Goal: Task Accomplishment & Management: Manage account settings

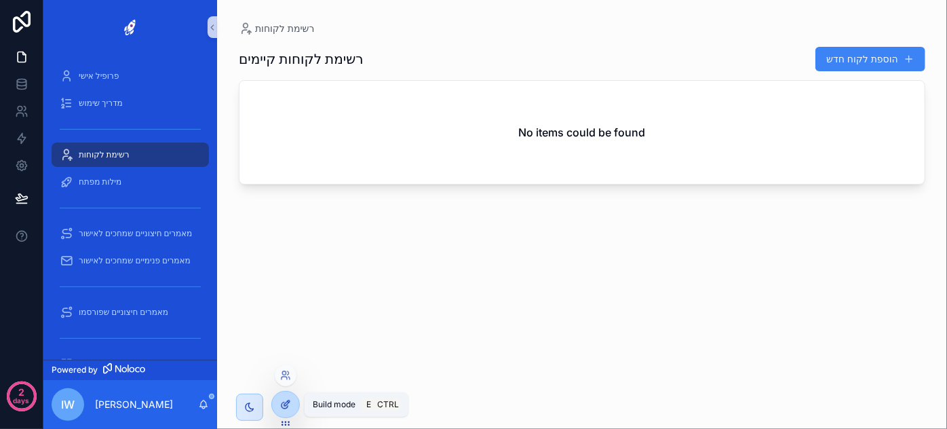
click at [281, 402] on icon at bounding box center [285, 404] width 11 height 11
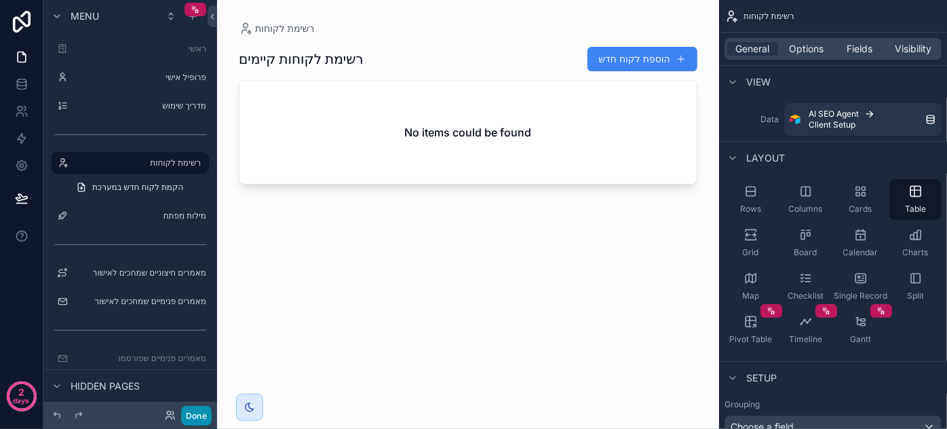
click at [204, 417] on button "Done" at bounding box center [196, 416] width 31 height 20
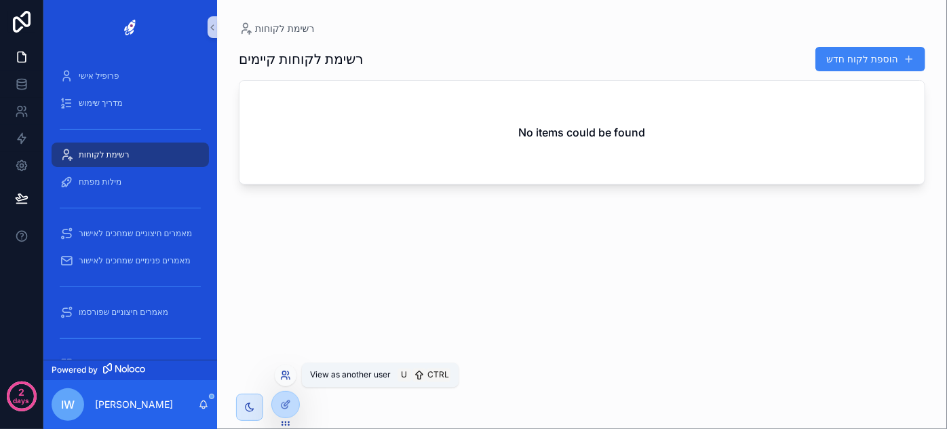
click at [284, 376] on icon at bounding box center [285, 375] width 11 height 11
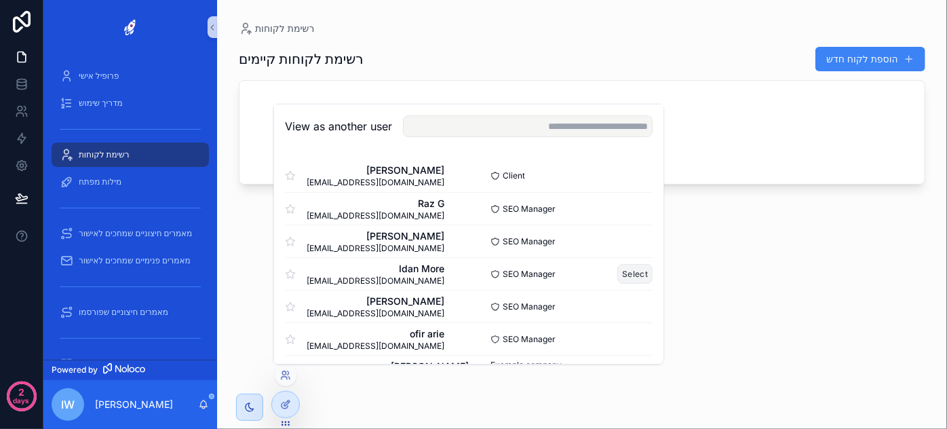
click at [618, 271] on button "Select" at bounding box center [635, 274] width 35 height 20
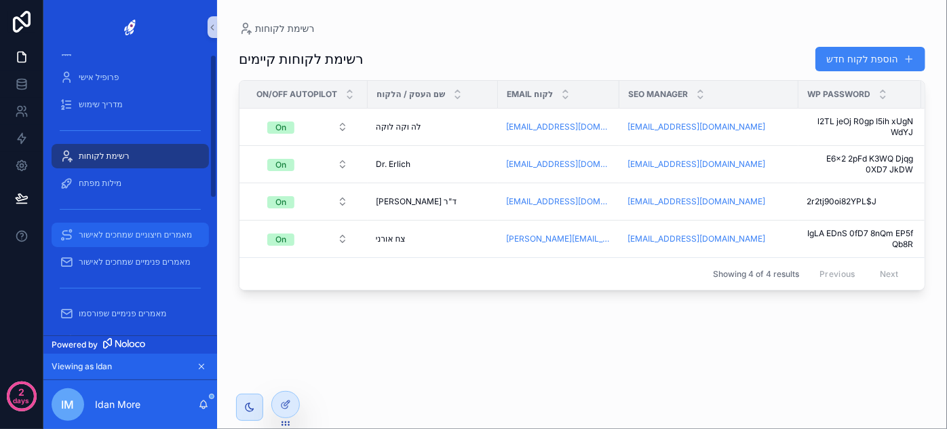
scroll to position [61, 0]
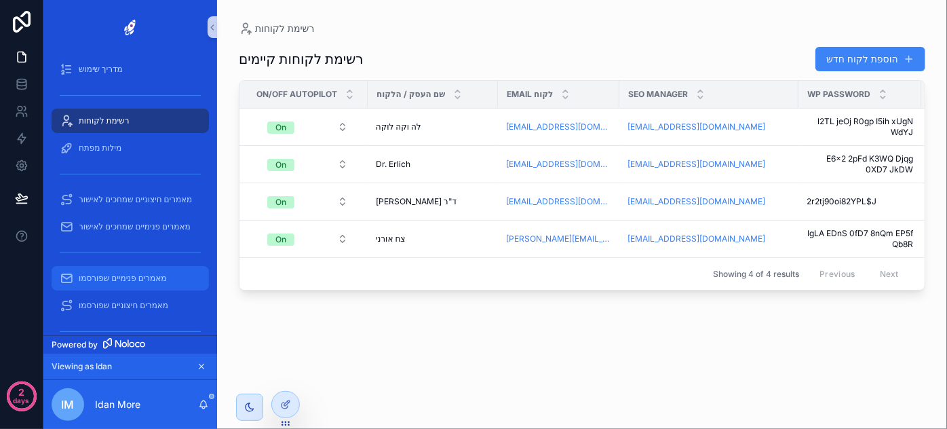
click at [134, 277] on span "מאמרים פנימיים שפורסמו" at bounding box center [123, 278] width 88 height 11
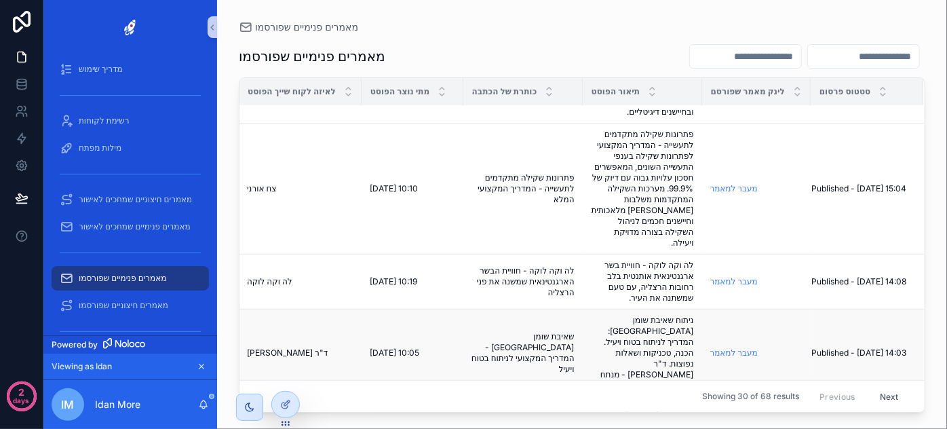
scroll to position [308, 16]
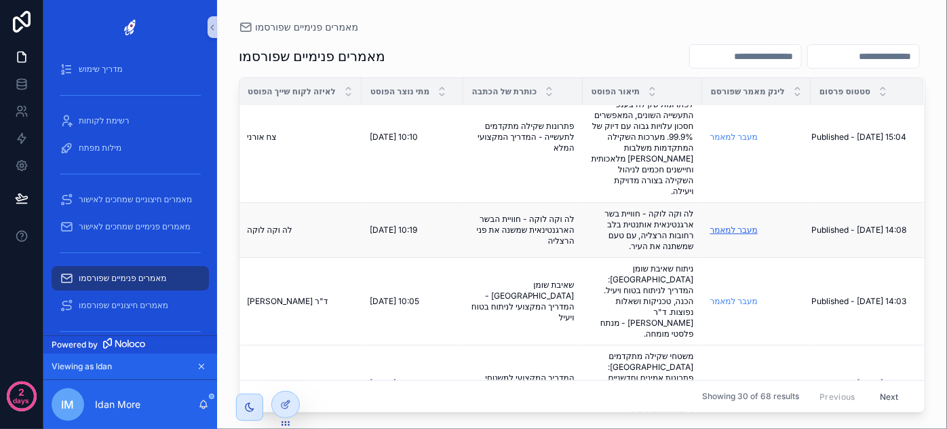
click at [722, 231] on link "מעבר למאמר" at bounding box center [735, 230] width 48 height 10
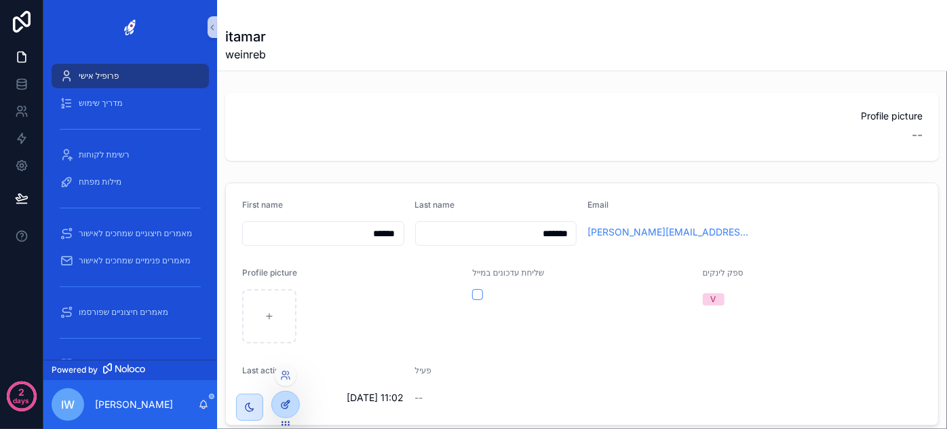
click at [283, 404] on icon at bounding box center [285, 404] width 11 height 11
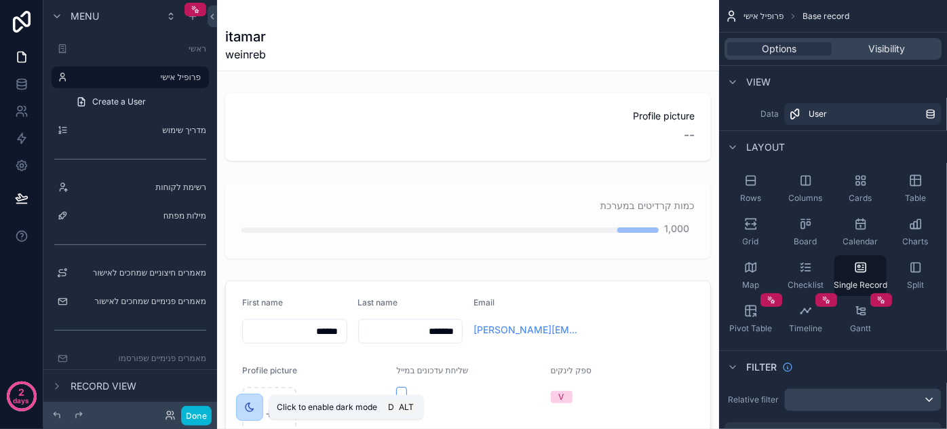
click at [250, 404] on icon "scrollable content" at bounding box center [249, 407] width 11 height 11
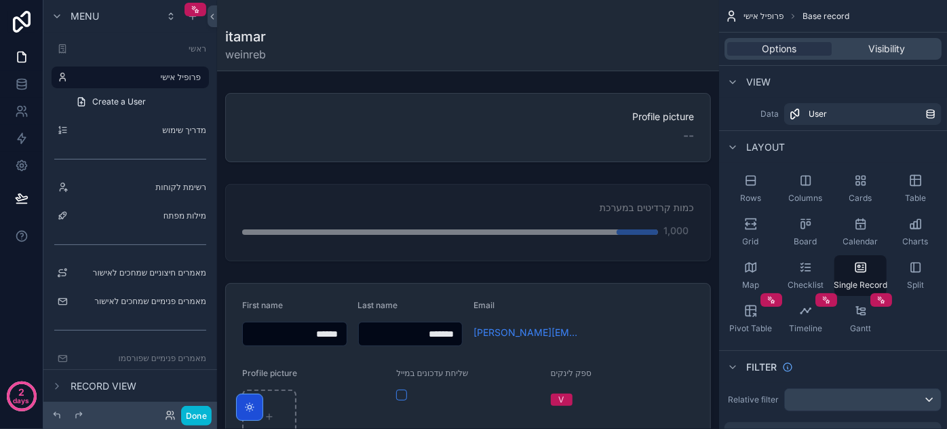
click at [247, 406] on icon "scrollable content" at bounding box center [249, 407] width 11 height 11
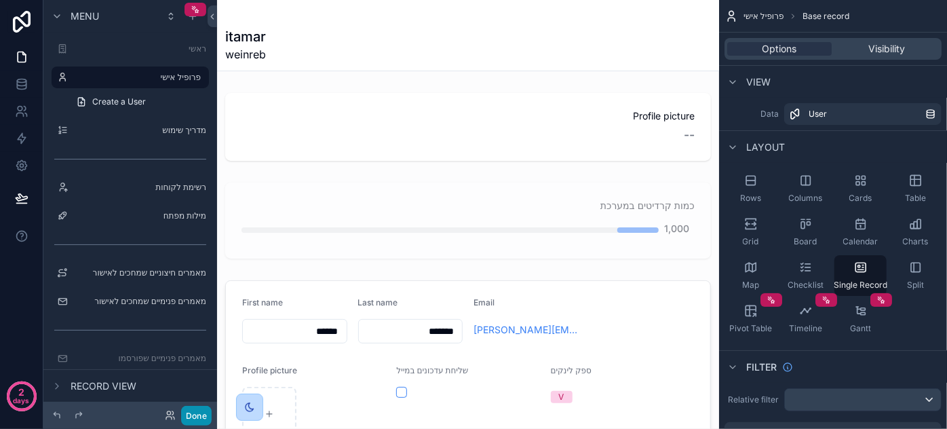
click at [197, 417] on button "Done" at bounding box center [196, 416] width 31 height 20
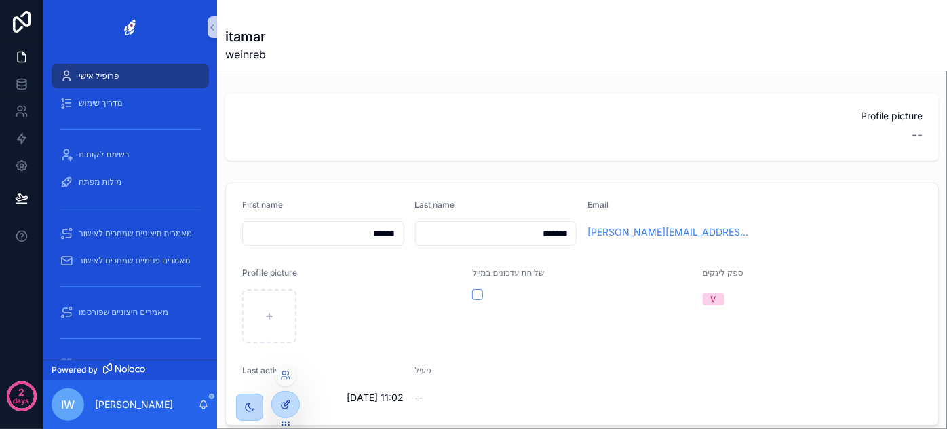
click at [280, 407] on icon at bounding box center [285, 404] width 11 height 11
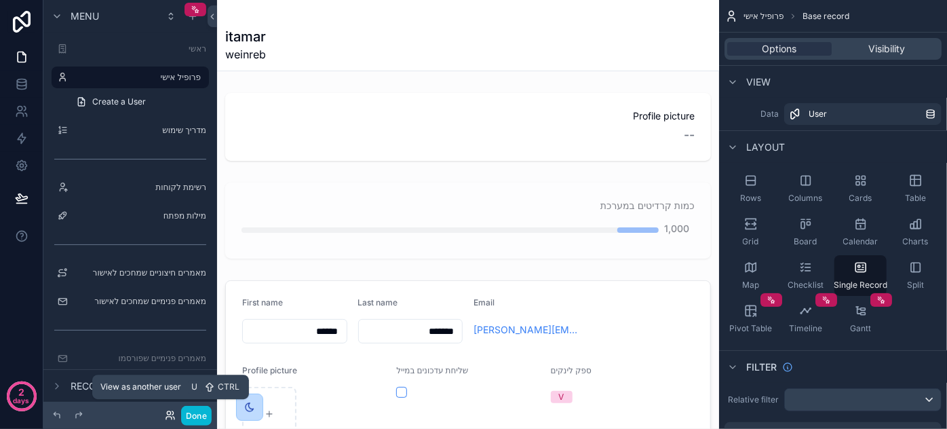
click at [172, 414] on icon at bounding box center [170, 415] width 11 height 11
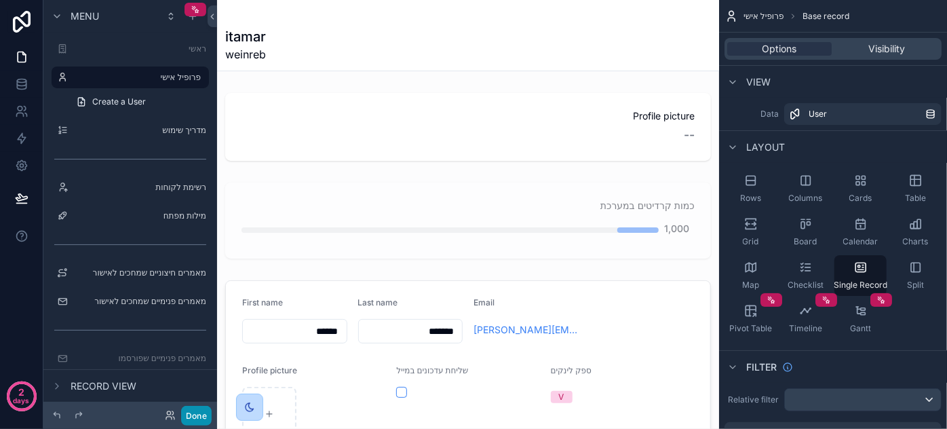
click at [204, 413] on button "Done" at bounding box center [196, 416] width 31 height 20
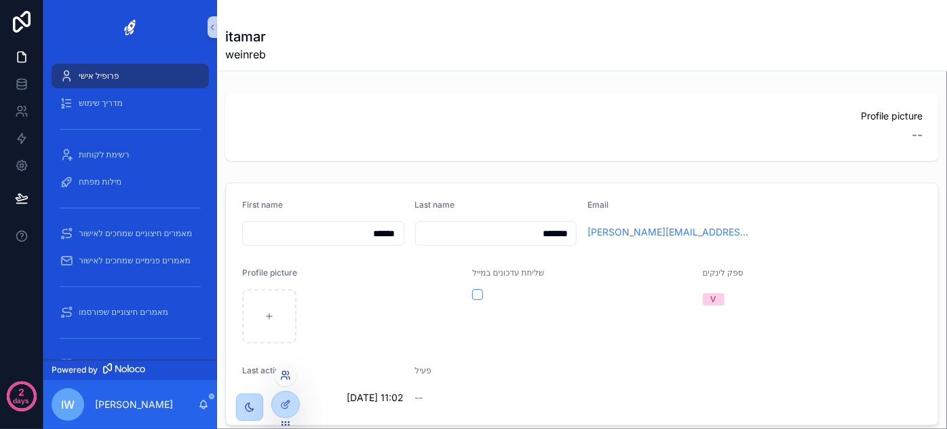
click at [286, 377] on icon at bounding box center [284, 378] width 5 height 3
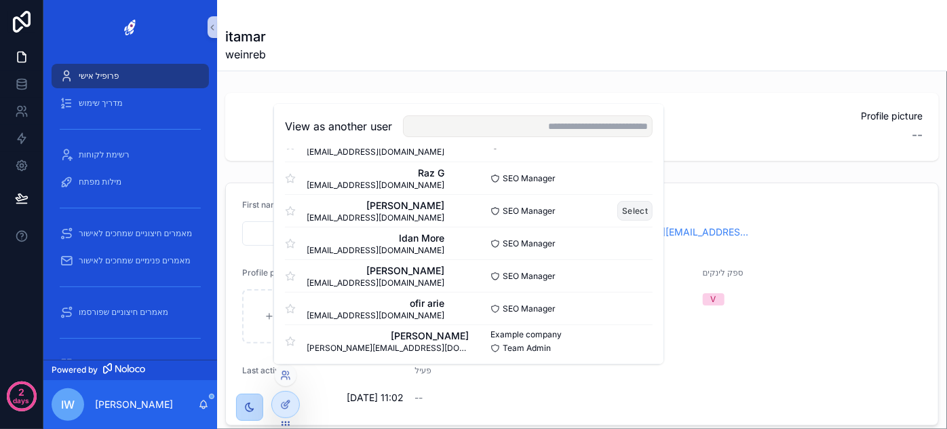
scroll to position [34, 0]
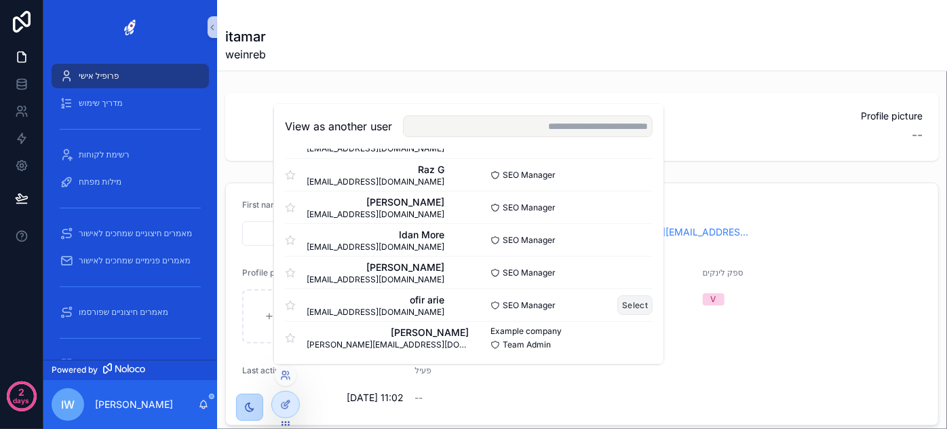
click at [619, 304] on button "Select" at bounding box center [635, 305] width 35 height 20
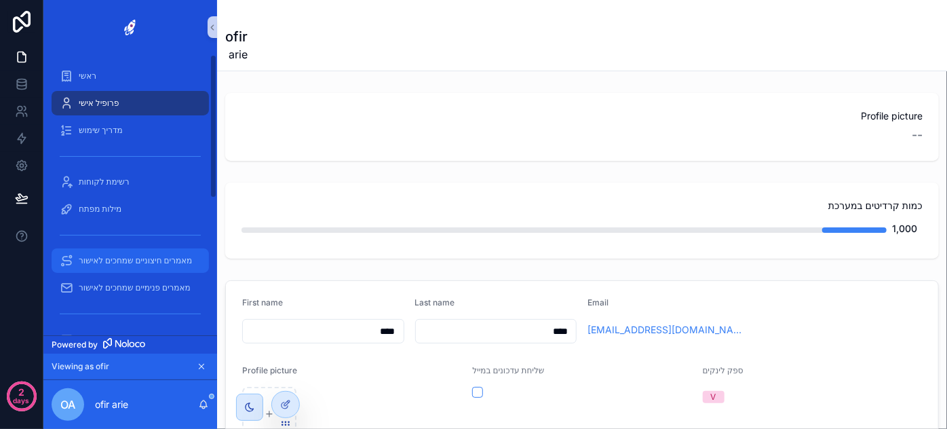
scroll to position [269, 0]
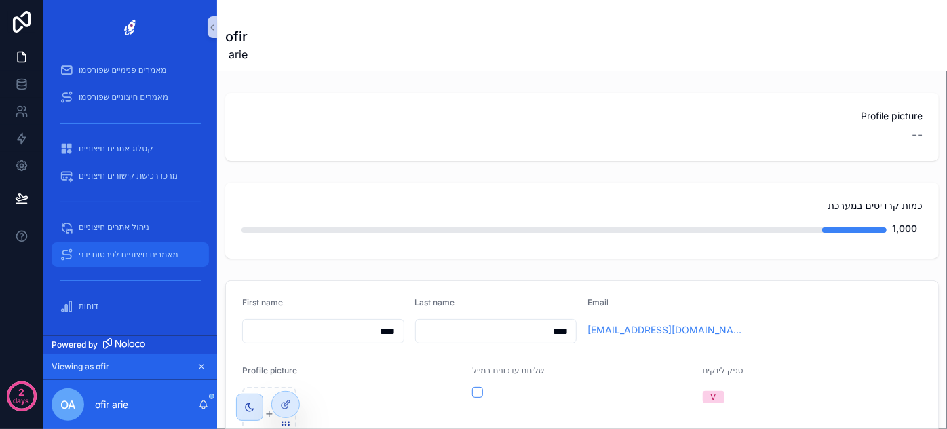
click at [140, 256] on span "מאמרים חיצוניים לפרסום ידני" at bounding box center [129, 254] width 100 height 11
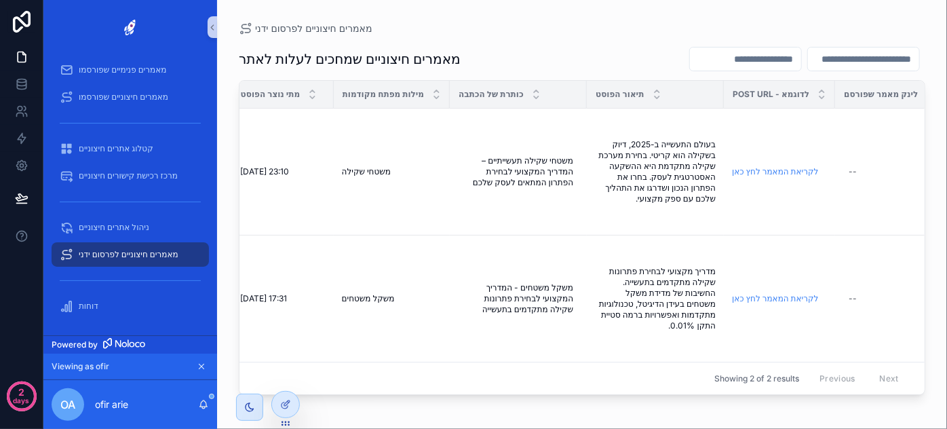
scroll to position [0, 262]
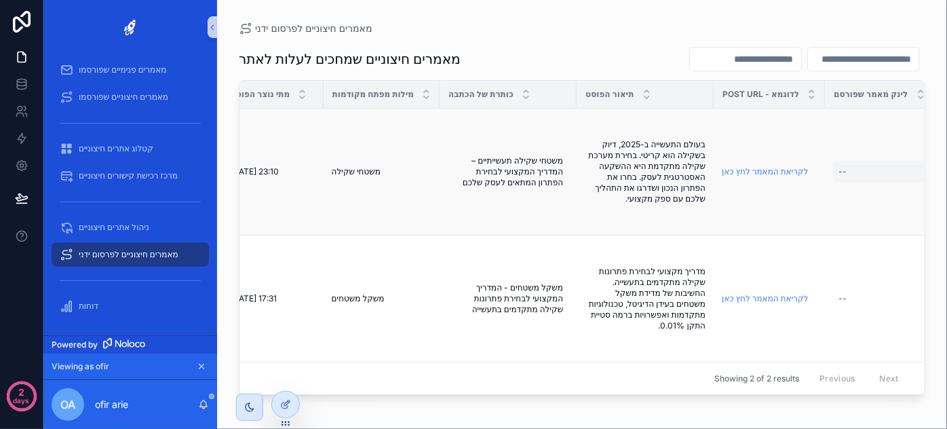
click at [874, 168] on div "--" at bounding box center [879, 172] width 92 height 22
click at [890, 188] on td "--" at bounding box center [879, 172] width 109 height 127
click at [847, 176] on div "--" at bounding box center [879, 172] width 92 height 22
drag, startPoint x: 818, startPoint y: 257, endPoint x: 851, endPoint y: 221, distance: 48.5
click at [822, 252] on tr "צח אורני צח אורני igrot.co.il igrot.co.il 31.7.2025 17:31 31.7.2025 17:31 משקל …" at bounding box center [569, 299] width 1183 height 127
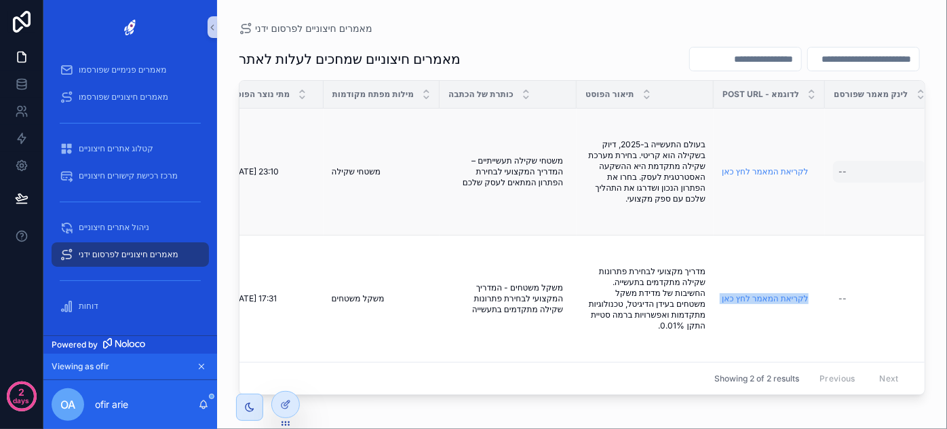
click at [840, 174] on div "--" at bounding box center [843, 171] width 8 height 11
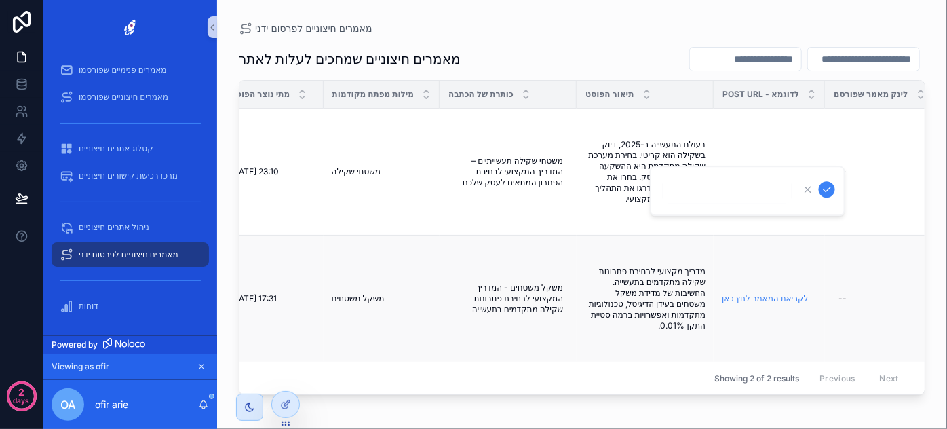
click at [763, 252] on td "לקריאת המאמר לחץ כאן לקריאת המאמר לחץ כאן" at bounding box center [769, 299] width 111 height 127
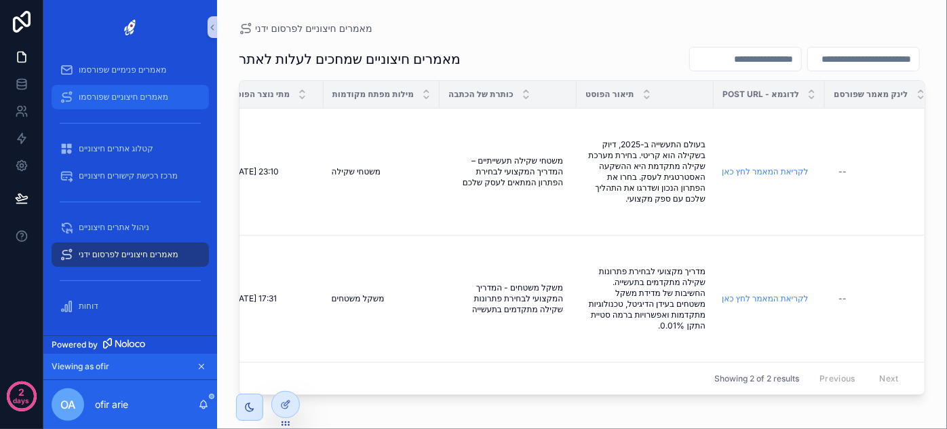
click at [128, 99] on span "מאמרים חיצוניים שפורסמו" at bounding box center [124, 97] width 90 height 11
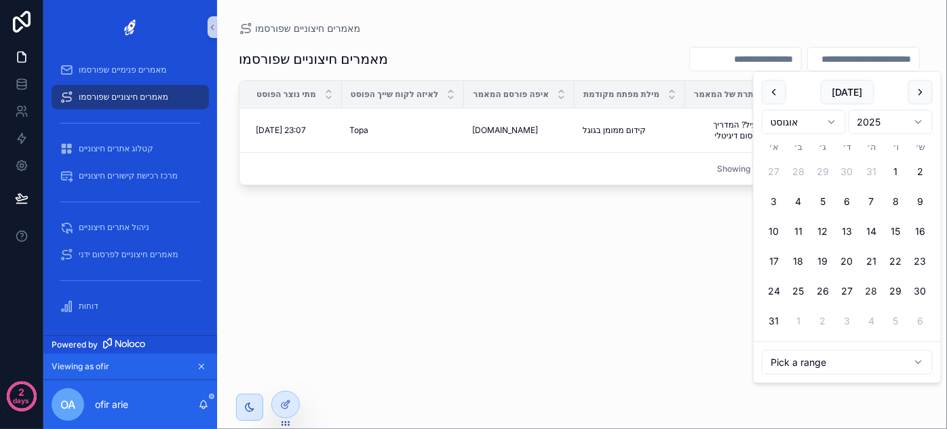
click at [866, 68] on input "scrollable content" at bounding box center [863, 59] width 111 height 19
drag, startPoint x: 867, startPoint y: 64, endPoint x: 845, endPoint y: 76, distance: 24.6
click at [867, 64] on input "scrollable content" at bounding box center [863, 59] width 111 height 19
click at [652, 238] on div "מאמרים חיצוניים שפורסמו מתי נוצר הפוסט לאיזה לקוח שייך הפוסט איפה פורסם המאמר מ…" at bounding box center [582, 223] width 687 height 377
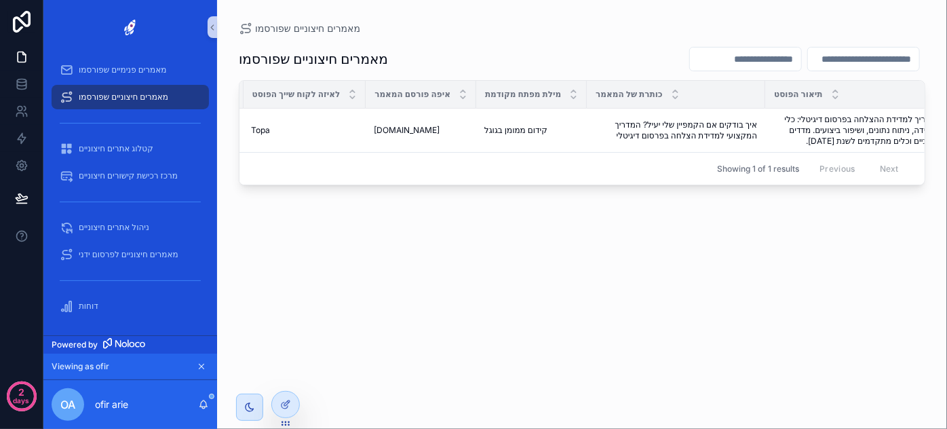
scroll to position [0, 217]
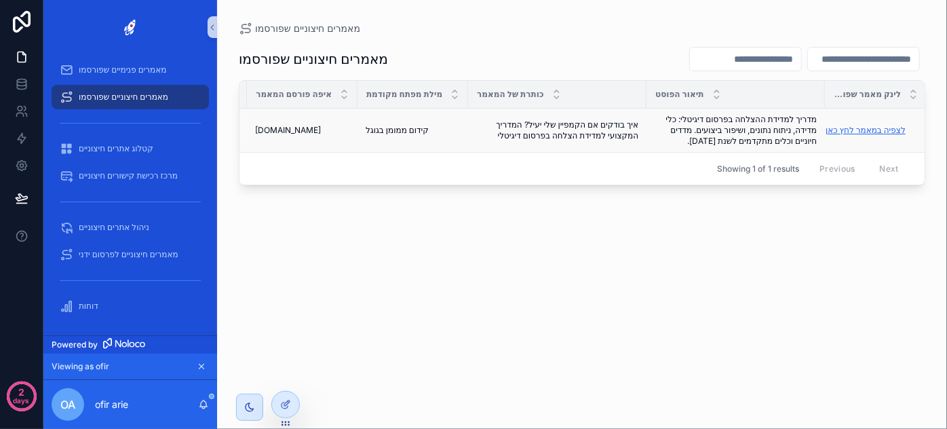
click at [855, 129] on link "לצפיה במאמר לחץ כאן" at bounding box center [866, 130] width 80 height 10
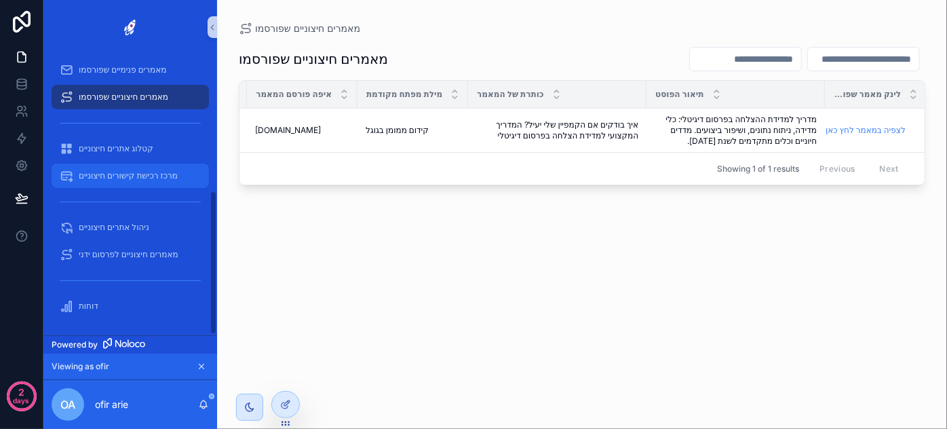
scroll to position [0, 0]
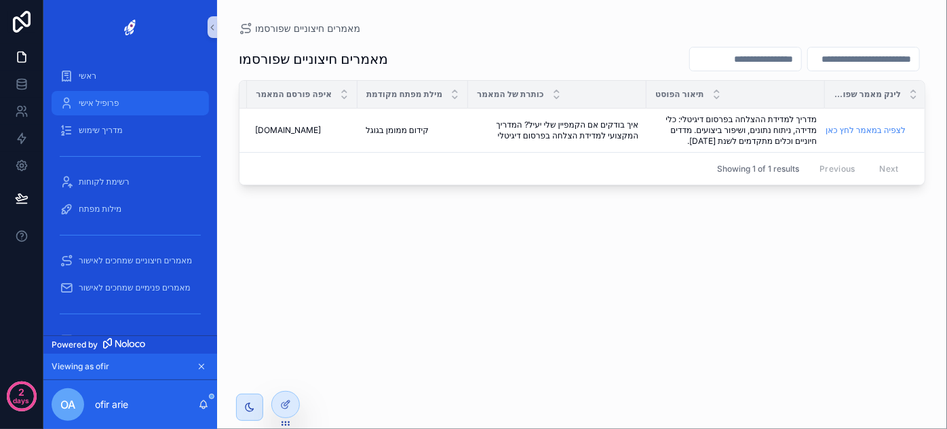
click at [109, 98] on span "פרופיל אישי" at bounding box center [99, 103] width 40 height 11
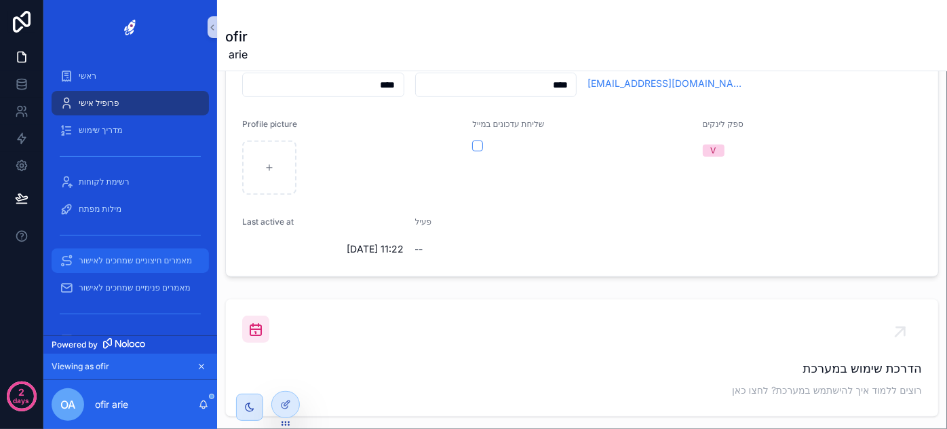
click at [155, 261] on span "מאמרים חיצוניים שמחכים לאישור" at bounding box center [135, 260] width 113 height 11
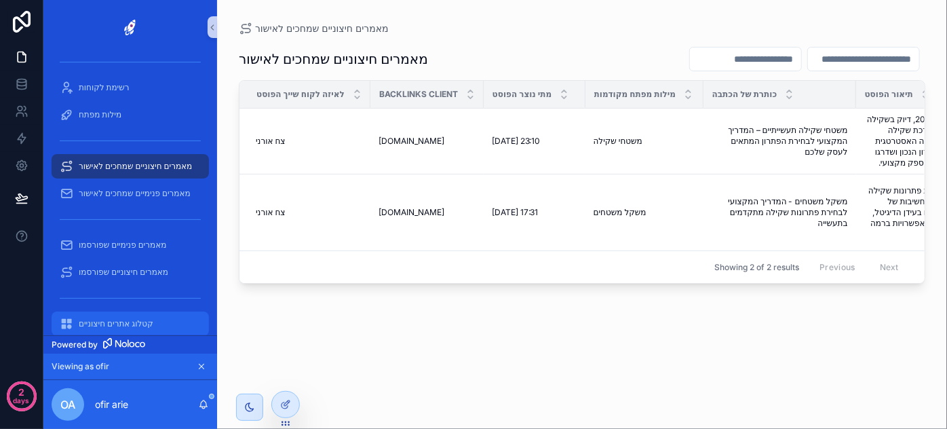
scroll to position [269, 0]
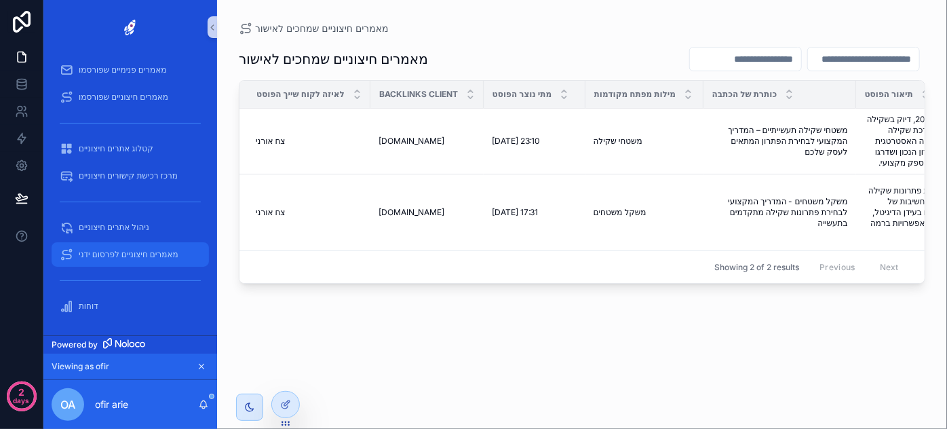
click at [145, 251] on span "מאמרים חיצוניים לפרסום ידני" at bounding box center [129, 254] width 100 height 11
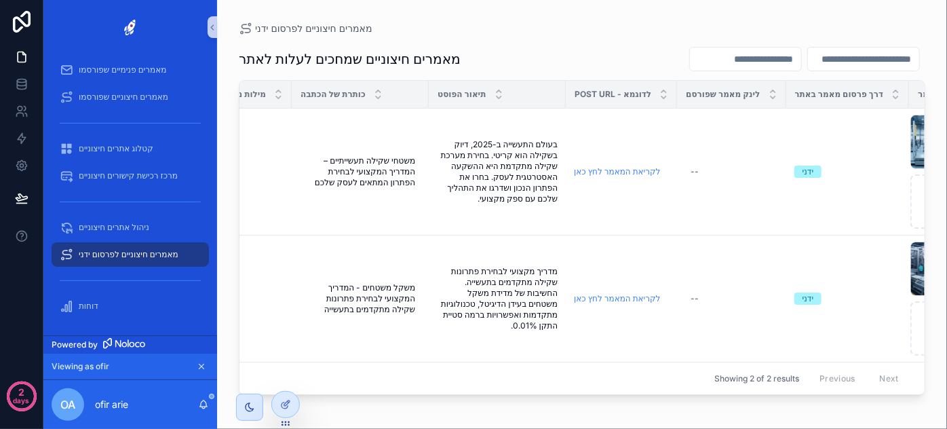
scroll to position [0, 408]
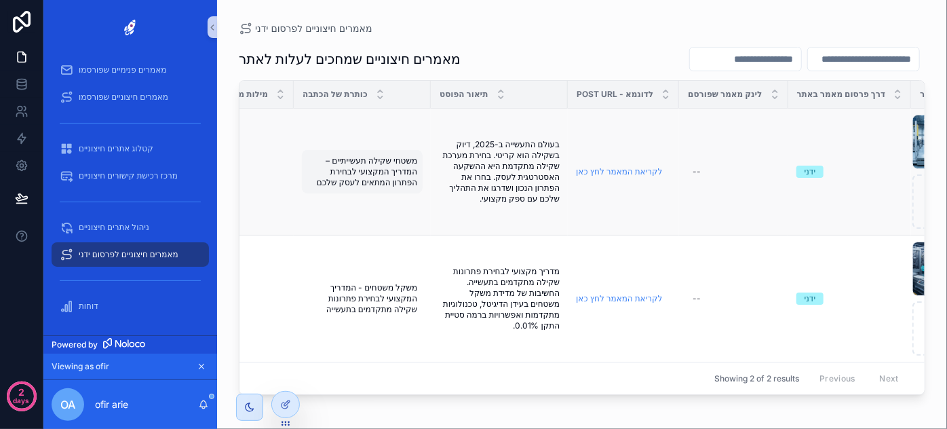
click at [377, 166] on span "משטחי שקילה תעשייתיים – המדריך המקצועי לבחירת הפתרון המתאים לעסק שלכם" at bounding box center [362, 171] width 110 height 33
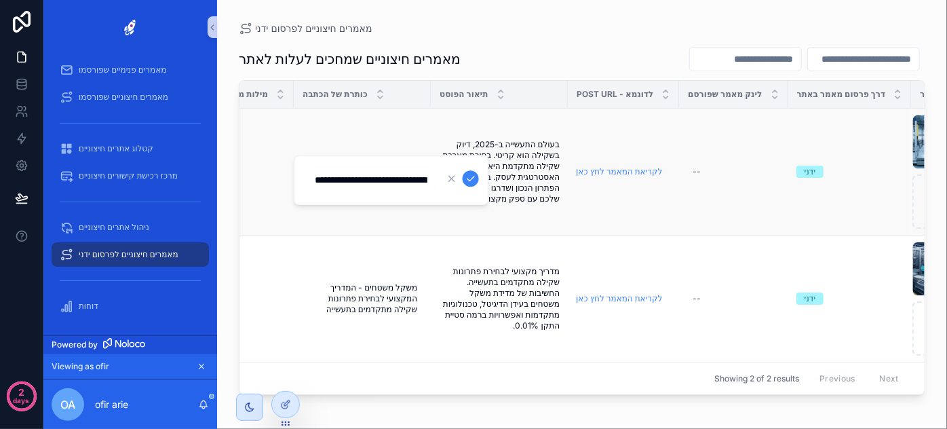
scroll to position [0, 0]
click at [532, 157] on span "בעולם התעשייה ב-2025, דיוק בשקילה הוא קריטי. בחירת מערכת שקילה מתקדמת היא ההשקע…" at bounding box center [499, 171] width 121 height 65
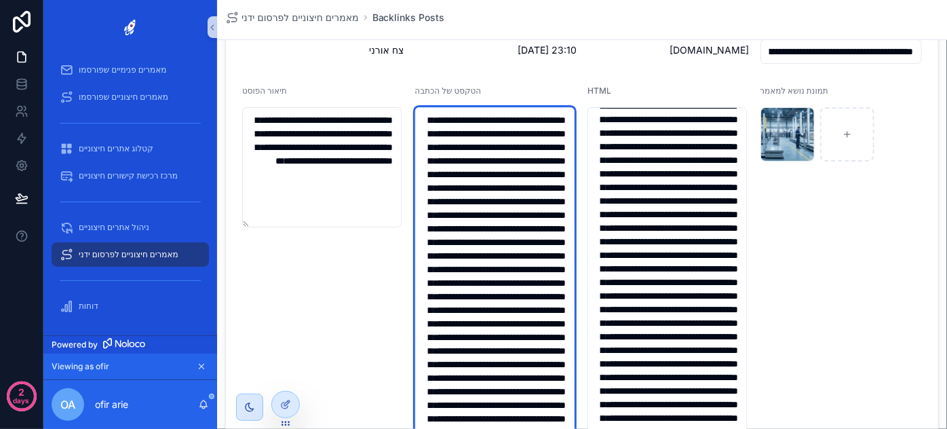
scroll to position [75, 0]
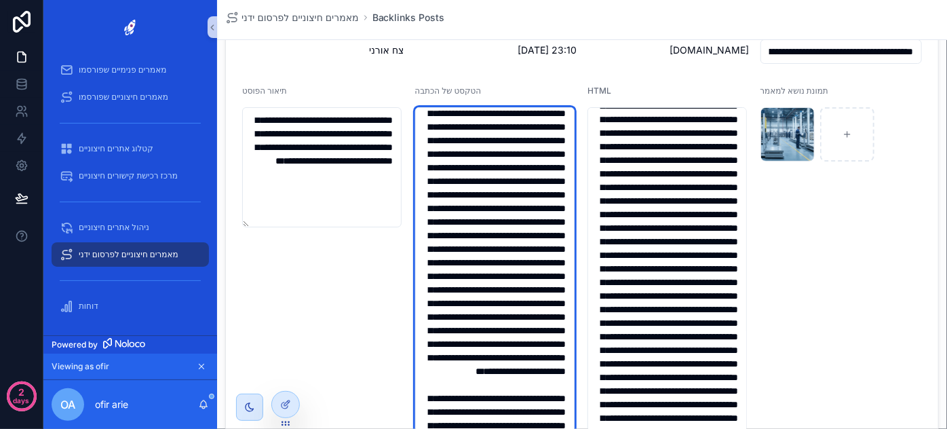
drag, startPoint x: 567, startPoint y: 238, endPoint x: 541, endPoint y: 280, distance: 49.4
click at [541, 280] on textarea "scrollable content" at bounding box center [494, 316] width 159 height 419
drag, startPoint x: 468, startPoint y: 301, endPoint x: 563, endPoint y: 248, distance: 108.5
click at [563, 248] on textarea "scrollable content" at bounding box center [494, 316] width 159 height 419
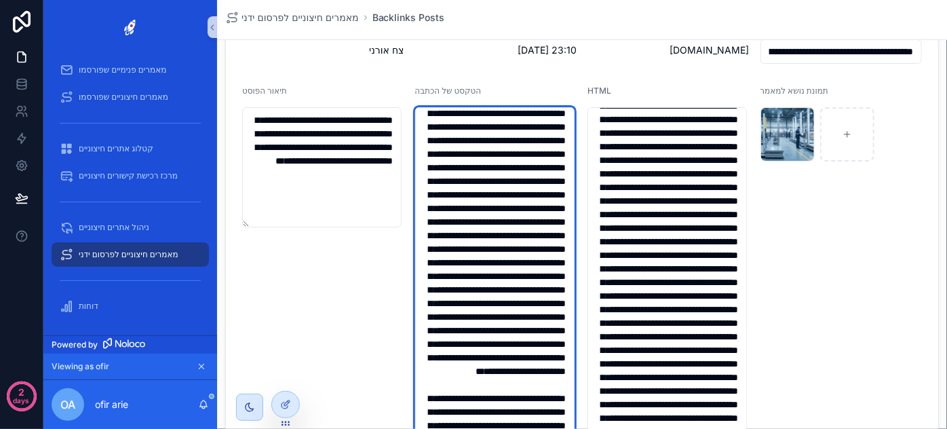
click at [552, 263] on textarea "scrollable content" at bounding box center [494, 316] width 159 height 419
click at [546, 278] on textarea "scrollable content" at bounding box center [494, 316] width 159 height 419
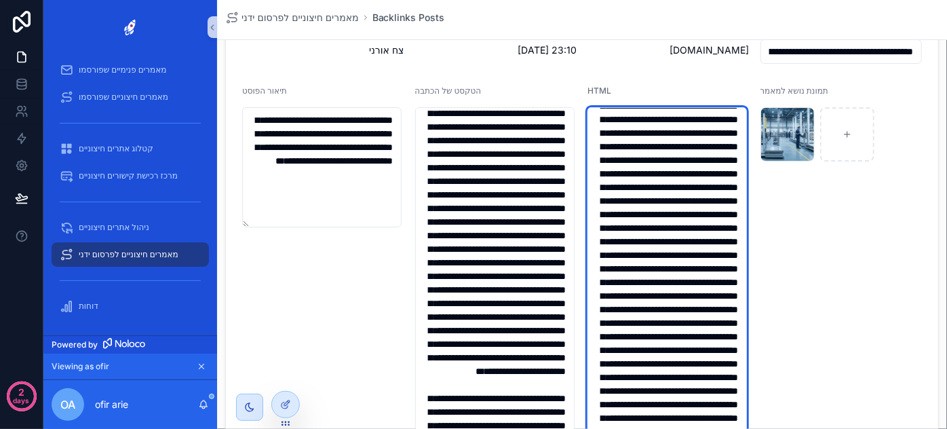
click at [704, 212] on textarea "scrollable content" at bounding box center [667, 316] width 159 height 419
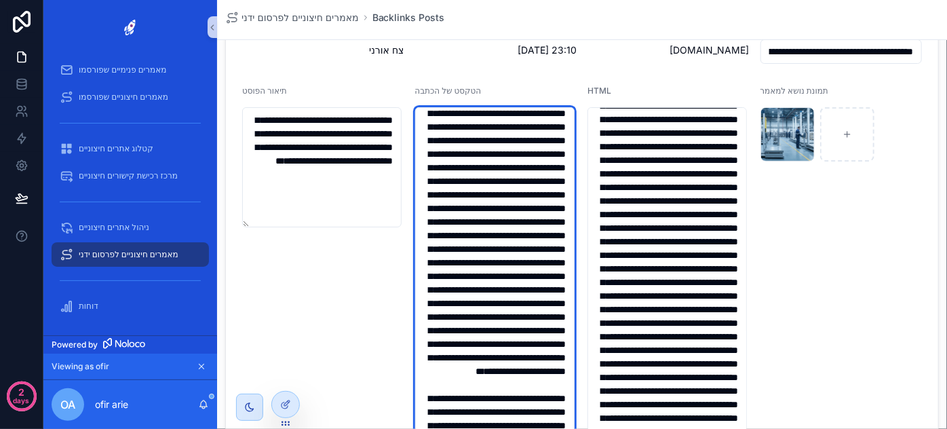
click at [515, 215] on textarea "scrollable content" at bounding box center [494, 316] width 159 height 419
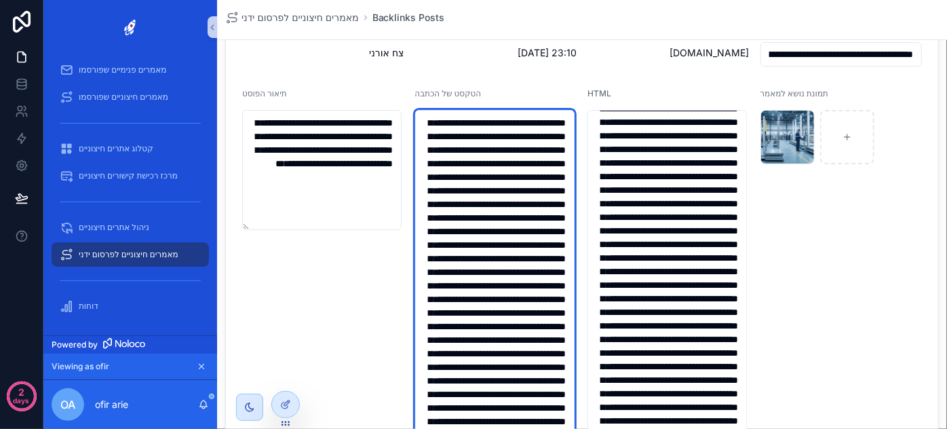
scroll to position [61, 0]
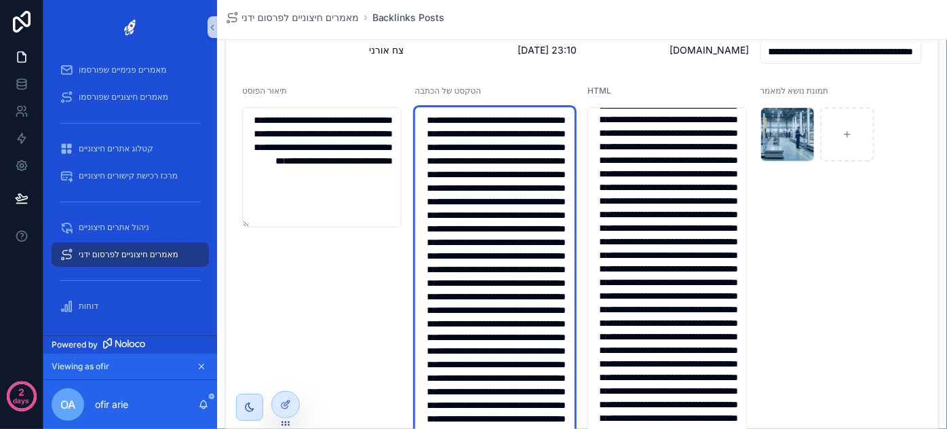
click at [472, 191] on textarea "scrollable content" at bounding box center [494, 316] width 159 height 419
click at [470, 131] on textarea "scrollable content" at bounding box center [494, 316] width 159 height 419
drag, startPoint x: 556, startPoint y: 324, endPoint x: 526, endPoint y: 316, distance: 31.0
click at [535, 349] on textarea "scrollable content" at bounding box center [494, 316] width 159 height 419
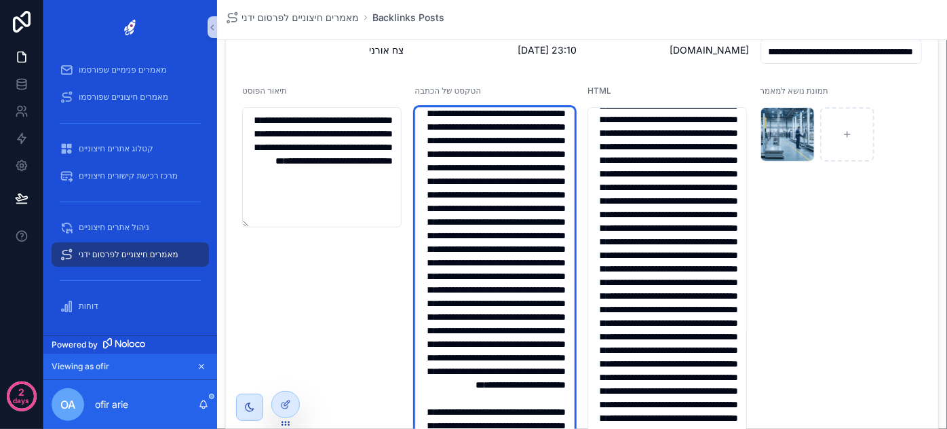
drag, startPoint x: 523, startPoint y: 240, endPoint x: 482, endPoint y: 240, distance: 40.7
click at [482, 240] on textarea "scrollable content" at bounding box center [494, 316] width 159 height 419
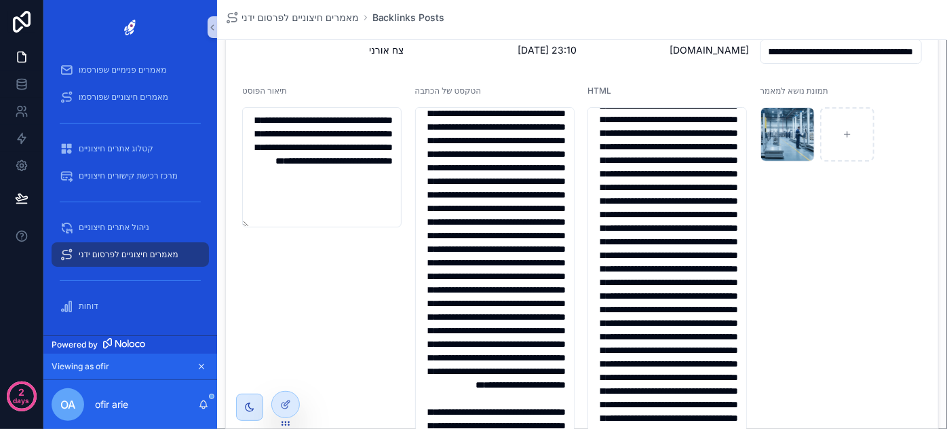
click at [327, 273] on div "**********" at bounding box center [323, 306] width 162 height 440
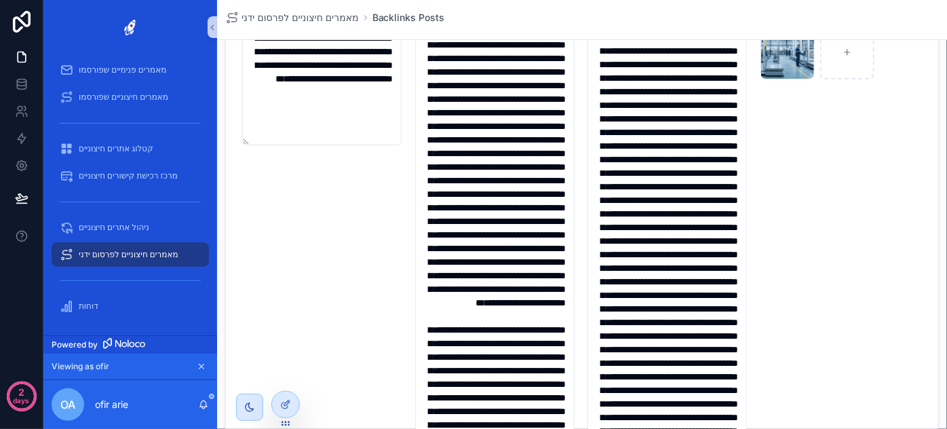
scroll to position [0, 0]
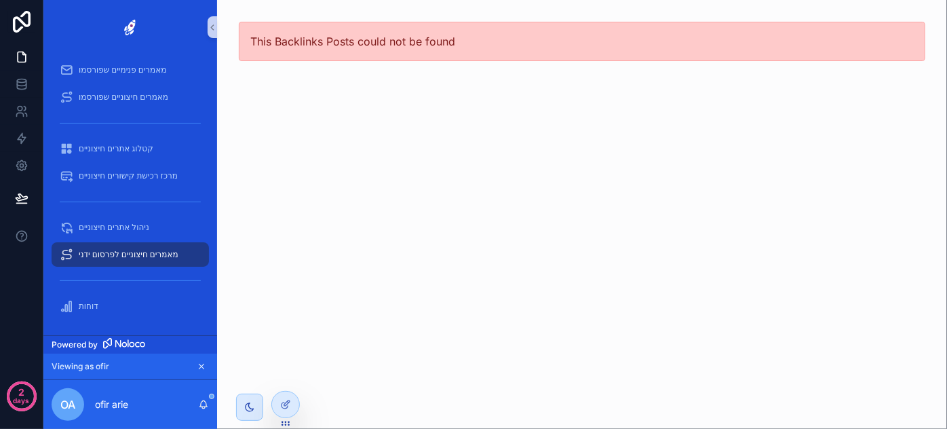
click at [103, 255] on span "מאמרים חיצוניים לפרסום ידני" at bounding box center [129, 254] width 100 height 11
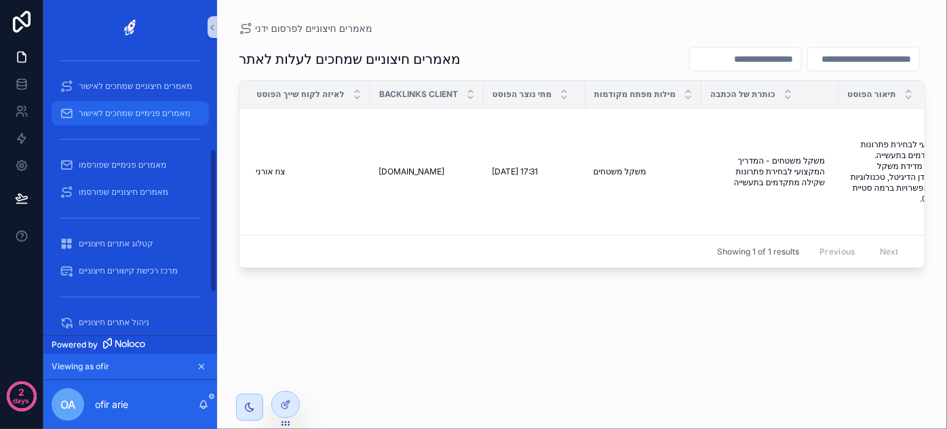
scroll to position [185, 0]
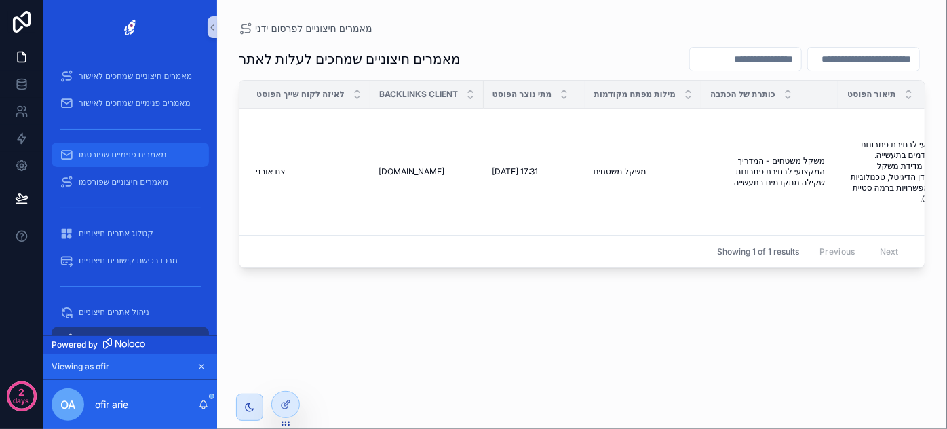
click at [147, 155] on span "מאמרים פנימיים שפורסמו" at bounding box center [123, 154] width 88 height 11
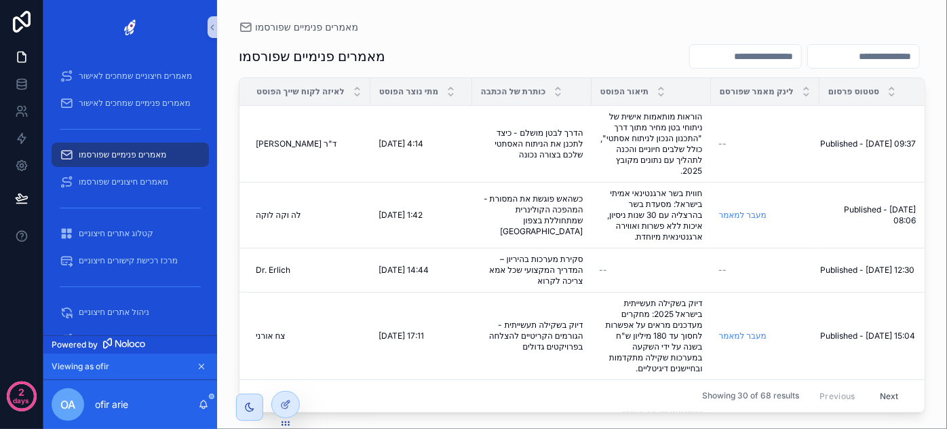
click at [728, 56] on input "scrollable content" at bounding box center [745, 56] width 111 height 19
type input "********"
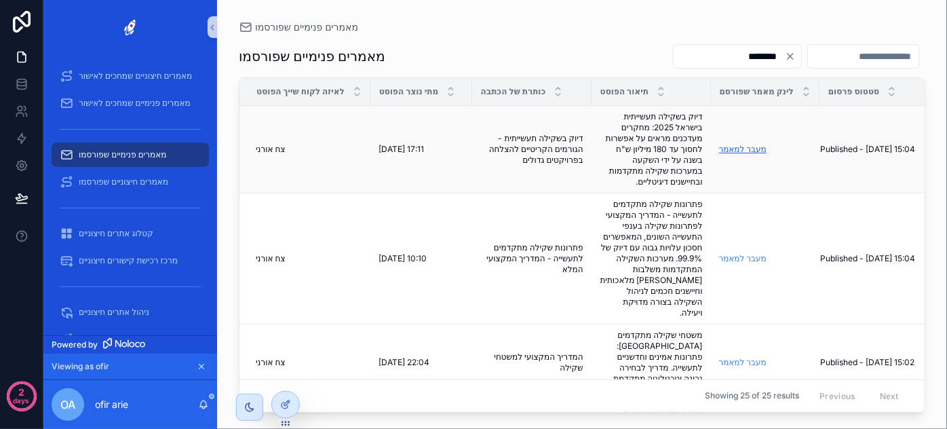
click at [751, 149] on link "מעבר למאמר" at bounding box center [743, 149] width 48 height 10
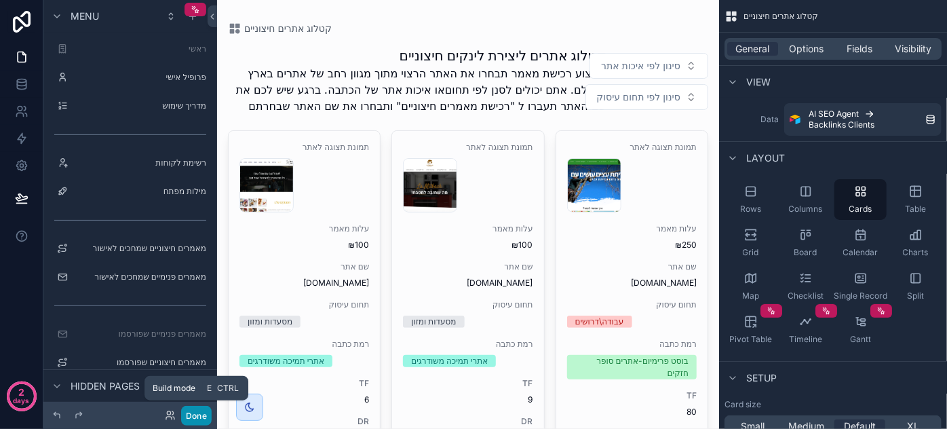
click at [191, 414] on button "Done" at bounding box center [196, 416] width 31 height 20
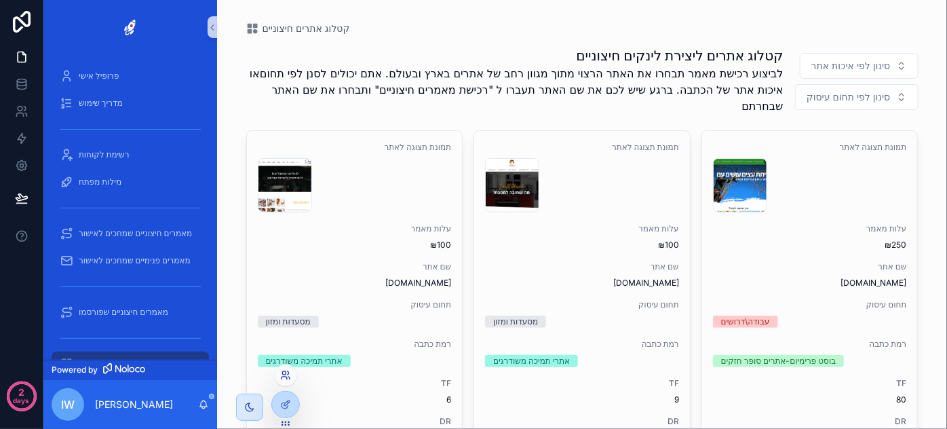
click at [286, 373] on icon at bounding box center [285, 375] width 11 height 11
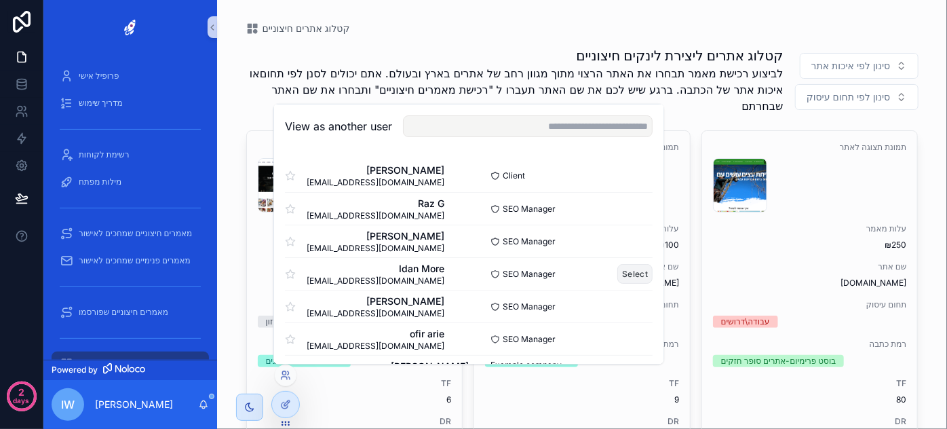
click at [631, 276] on button "Select" at bounding box center [635, 274] width 35 height 20
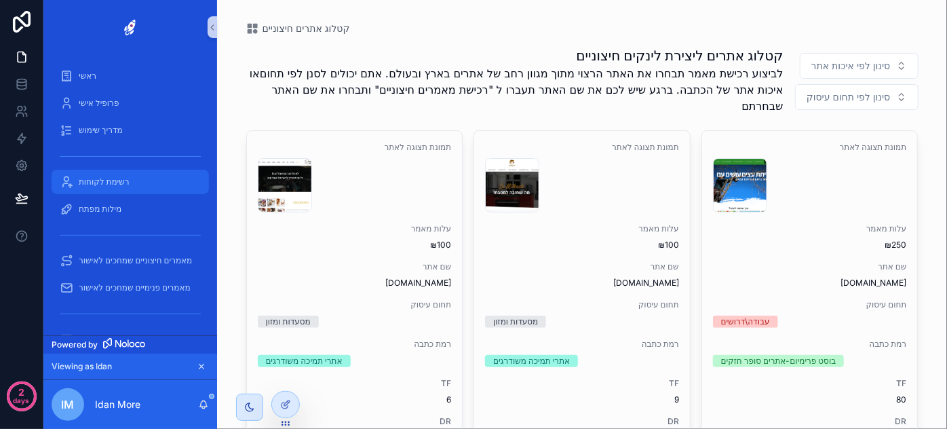
click at [123, 184] on span "רשימת לקוחות" at bounding box center [104, 181] width 51 height 11
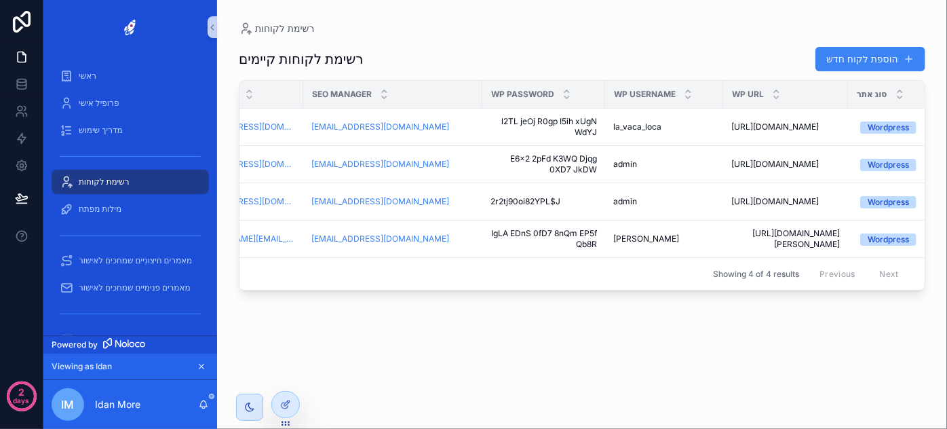
scroll to position [0, 333]
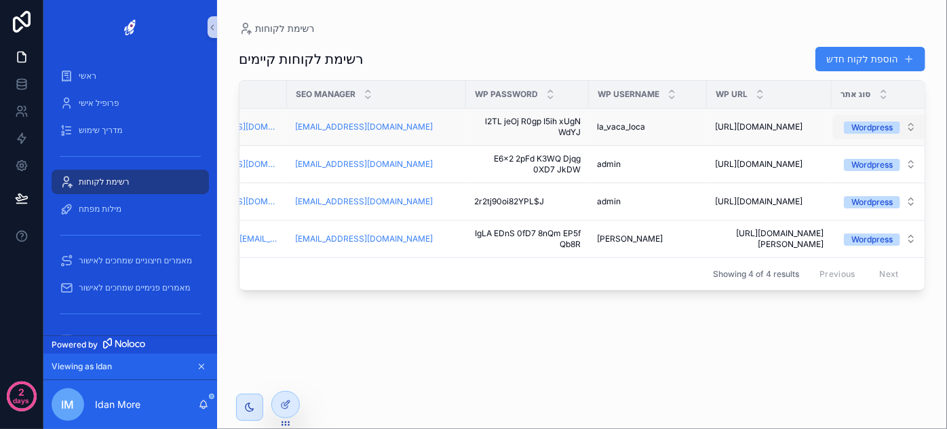
click at [877, 128] on span "Wordpress" at bounding box center [872, 127] width 56 height 12
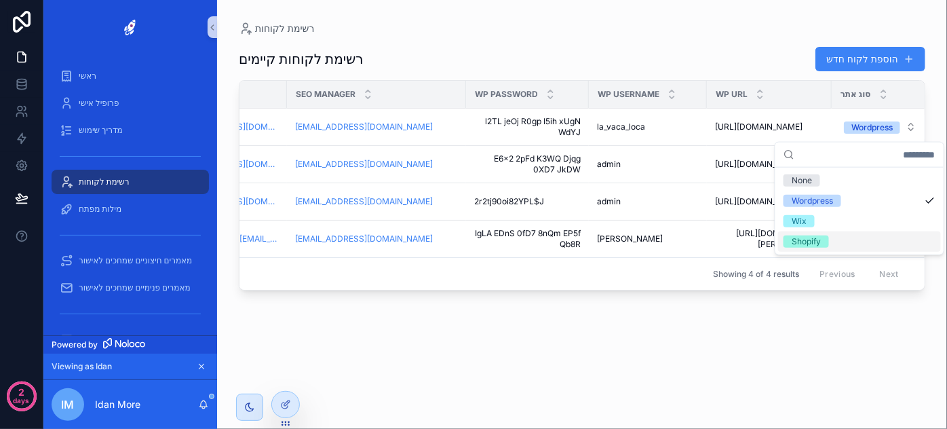
click at [761, 319] on div "רשימת לקוחות קיימים הוספת לקוח חדש On/Off Autopilot שם העסק / הלקוח Email לקוח …" at bounding box center [582, 223] width 687 height 377
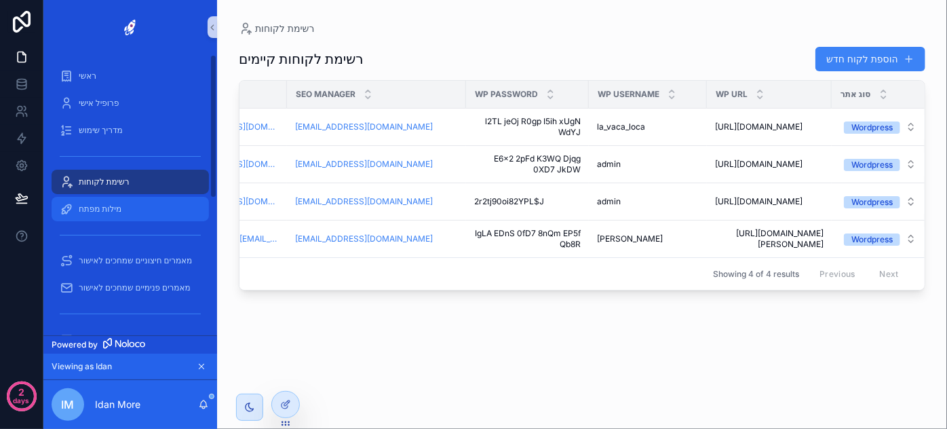
click at [109, 213] on span "מילות מפתח" at bounding box center [100, 209] width 43 height 11
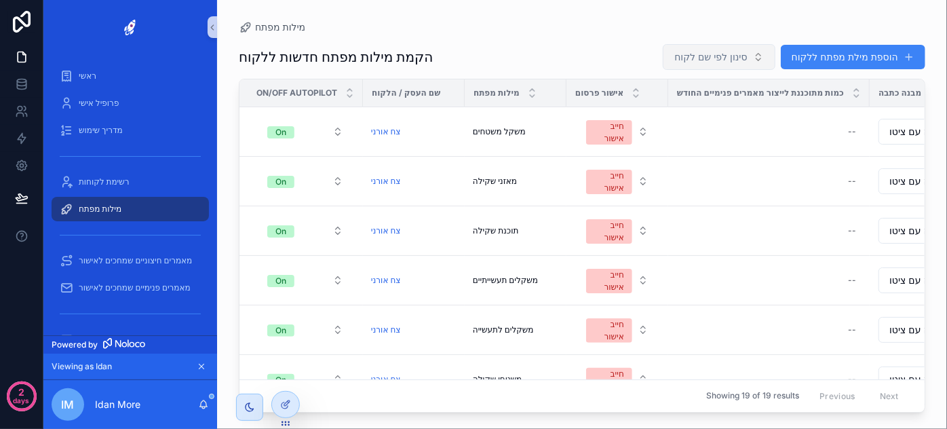
click at [693, 48] on button "סינון לפי שם לקוח" at bounding box center [719, 57] width 112 height 26
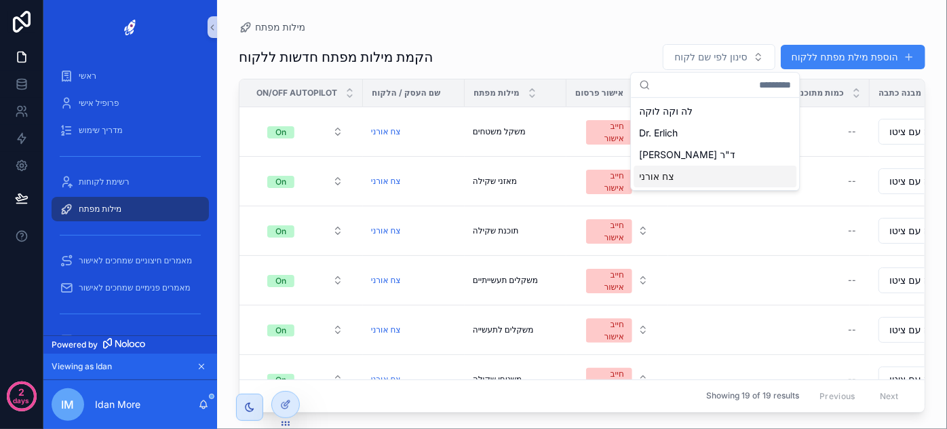
click at [652, 180] on span "צח אורני" at bounding box center [656, 177] width 35 height 14
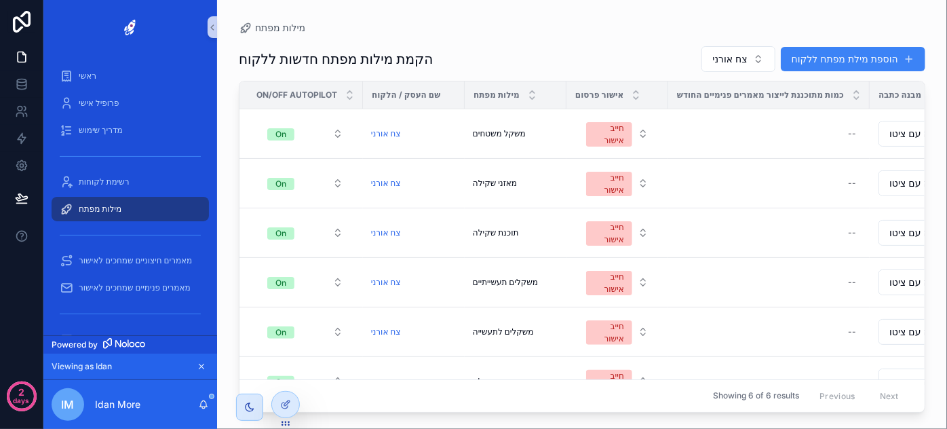
drag, startPoint x: 529, startPoint y: 403, endPoint x: 622, endPoint y: 399, distance: 93.1
click at [622, 399] on div "Showing 6 of 6 results Previous Next" at bounding box center [582, 395] width 685 height 33
click at [500, 134] on span "משקל משטחים" at bounding box center [499, 133] width 53 height 11
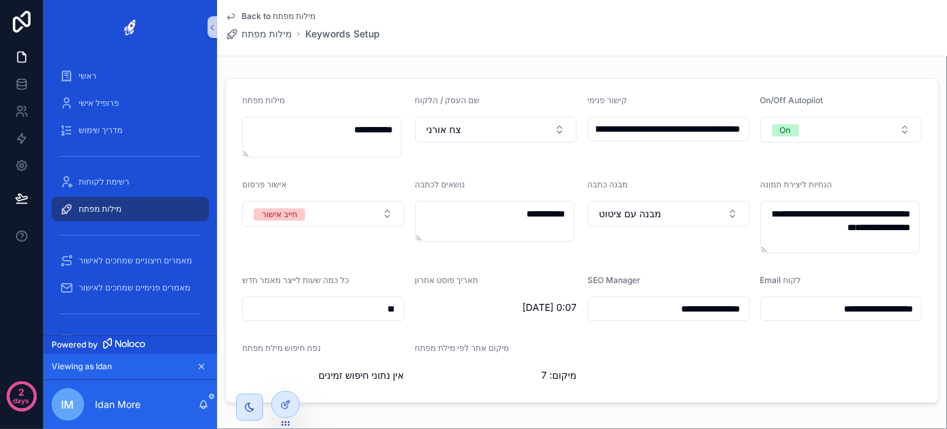
scroll to position [0, -372]
drag, startPoint x: 633, startPoint y: 126, endPoint x: 539, endPoint y: 122, distance: 93.7
click at [539, 122] on form "**********" at bounding box center [582, 241] width 713 height 324
click at [683, 124] on input "**********" at bounding box center [667, 128] width 159 height 19
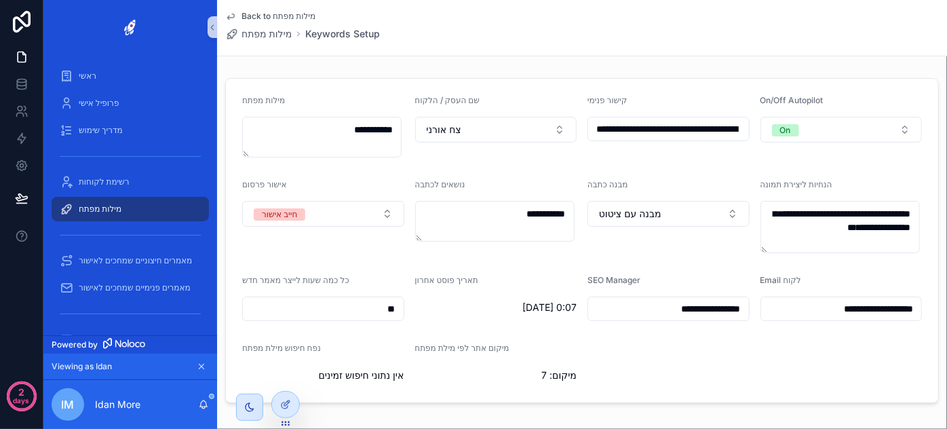
click at [683, 124] on input "**********" at bounding box center [667, 128] width 159 height 19
click at [311, 214] on button "חייב אישור" at bounding box center [323, 214] width 162 height 26
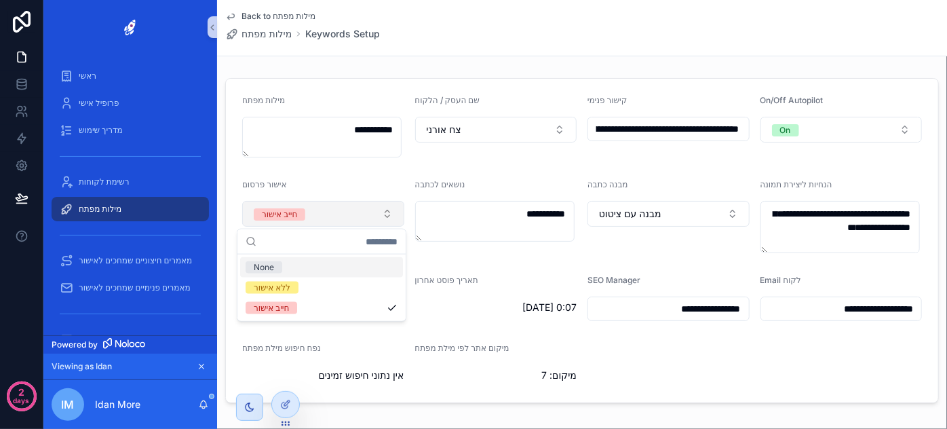
click at [311, 214] on button "חייב אישור" at bounding box center [323, 214] width 162 height 26
click at [353, 215] on button "חייב אישור" at bounding box center [323, 214] width 162 height 26
click at [361, 214] on button "חייב אישור" at bounding box center [323, 214] width 162 height 26
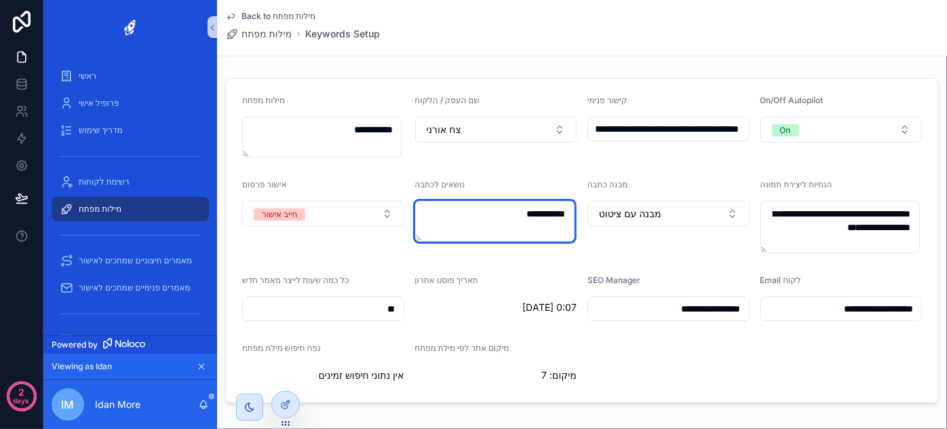
drag, startPoint x: 519, startPoint y: 229, endPoint x: 570, endPoint y: 222, distance: 51.4
click at [570, 222] on textarea "**********" at bounding box center [494, 221] width 159 height 41
click at [519, 220] on textarea "**********" at bounding box center [494, 221] width 159 height 41
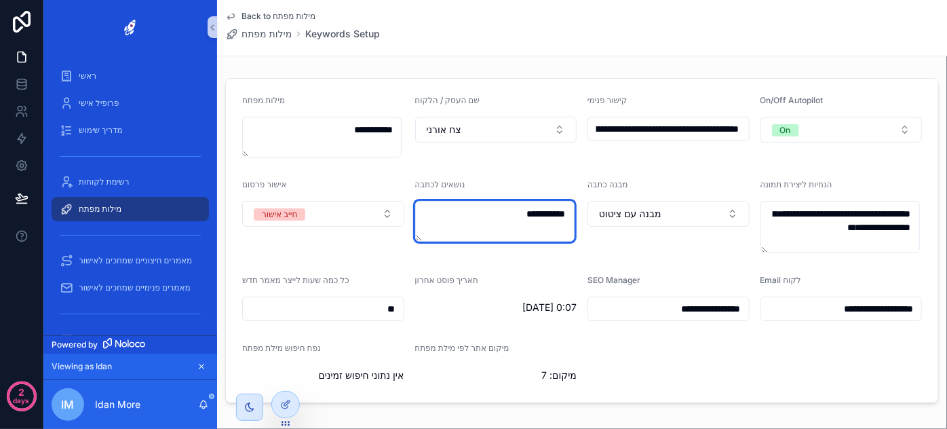
click at [505, 211] on textarea "**********" at bounding box center [494, 221] width 159 height 41
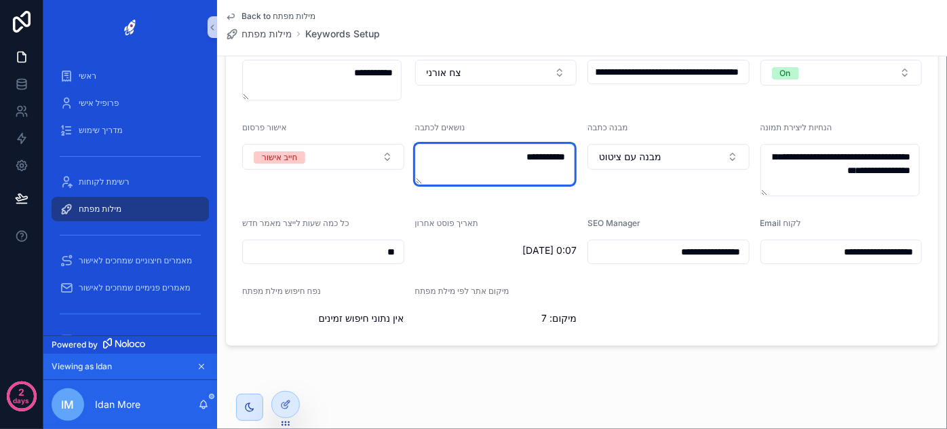
scroll to position [61, 0]
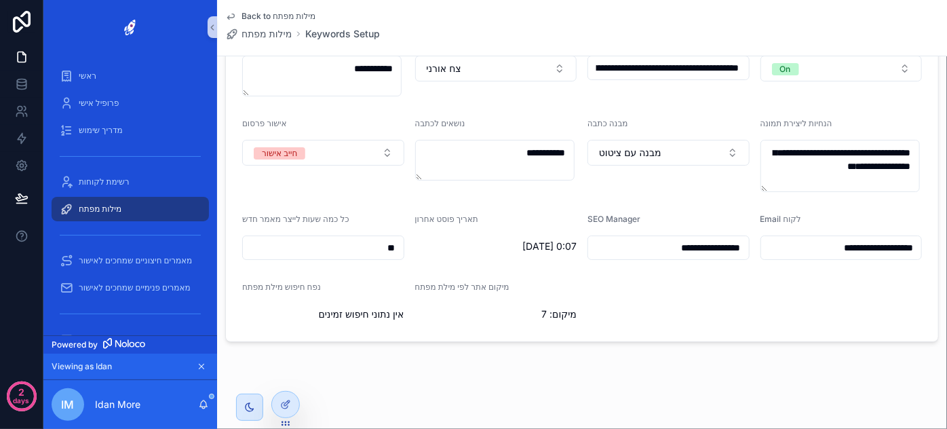
drag, startPoint x: 794, startPoint y: 240, endPoint x: 867, endPoint y: 236, distance: 73.4
click at [867, 236] on div "**********" at bounding box center [842, 248] width 162 height 24
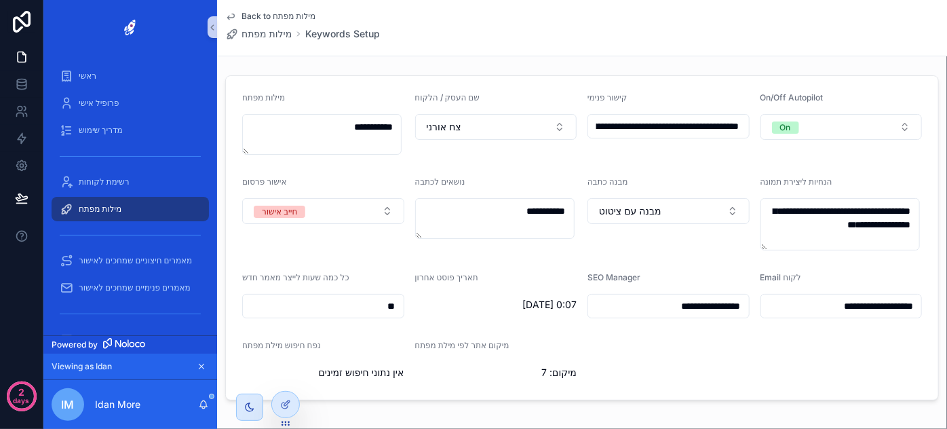
scroll to position [0, 0]
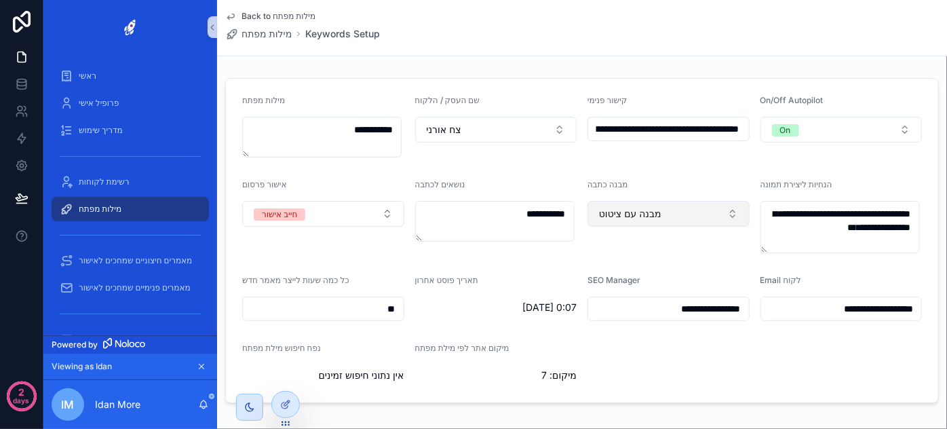
click at [639, 219] on span "מבנה עם ציטוט" at bounding box center [630, 214] width 62 height 14
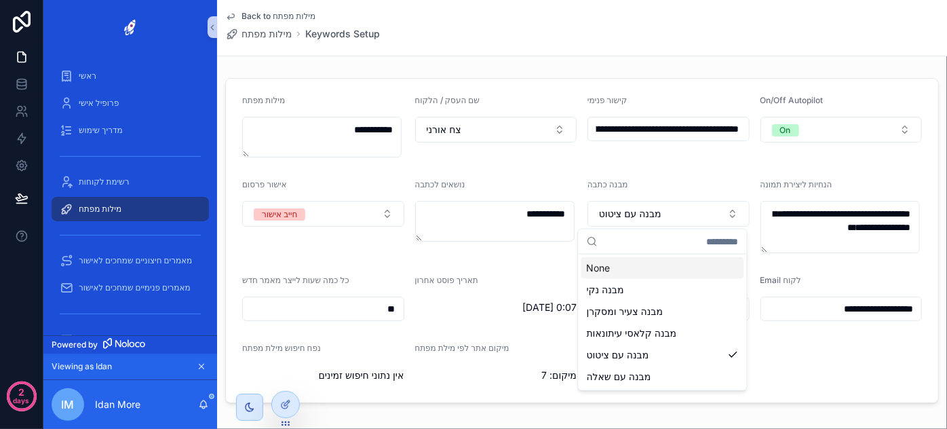
click at [531, 172] on form "**********" at bounding box center [582, 241] width 713 height 324
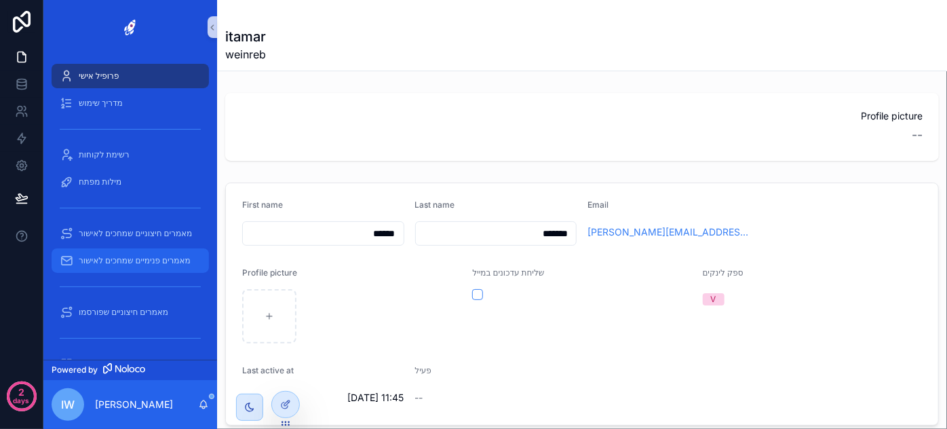
click at [147, 262] on span "מאמרים פנימיים שמחכים לאישור" at bounding box center [135, 260] width 112 height 11
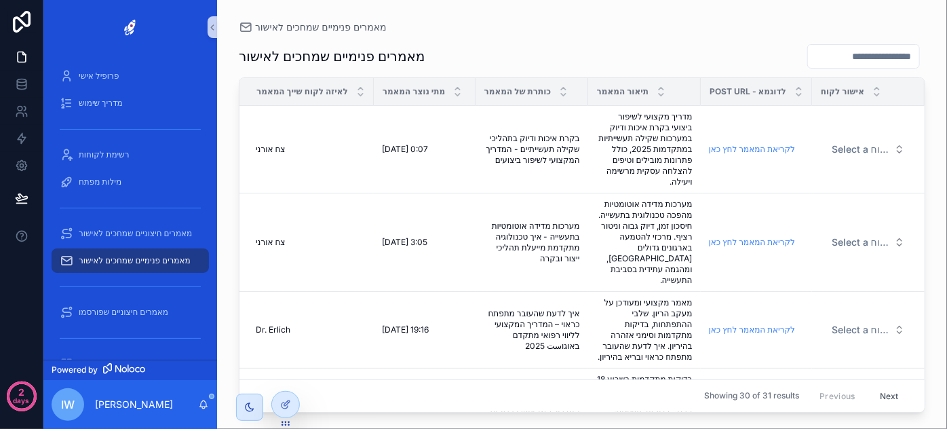
drag, startPoint x: 596, startPoint y: 414, endPoint x: 611, endPoint y: 413, distance: 15.6
click at [611, 413] on div "מאמרים פנימיים שמחכים לאישור מאמרים פנימיים שמחכים לאישור לאיזה לקוח שייך המאמר…" at bounding box center [582, 214] width 730 height 429
click at [865, 147] on span "Select a אישור לקוח" at bounding box center [860, 150] width 57 height 14
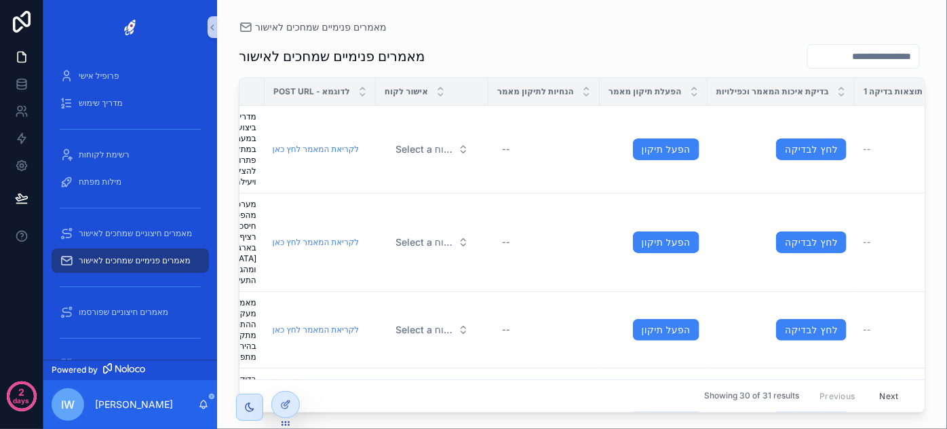
scroll to position [0, 438]
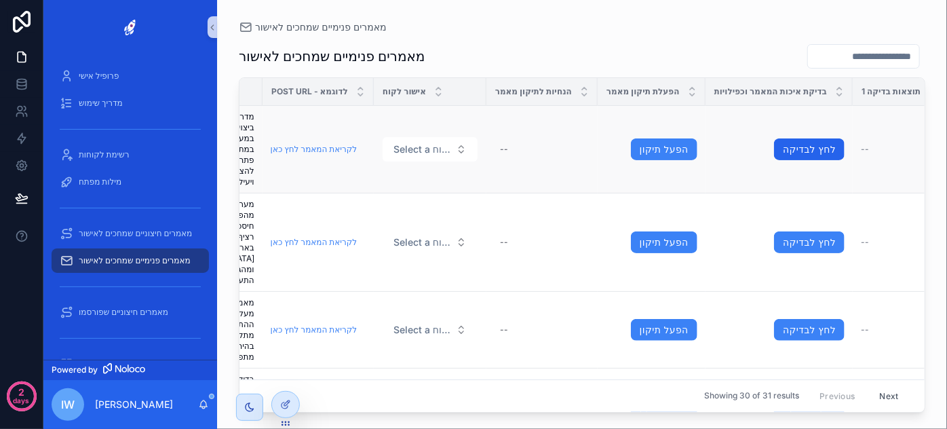
click at [808, 149] on link "לחץ לבדיקה" at bounding box center [809, 149] width 71 height 22
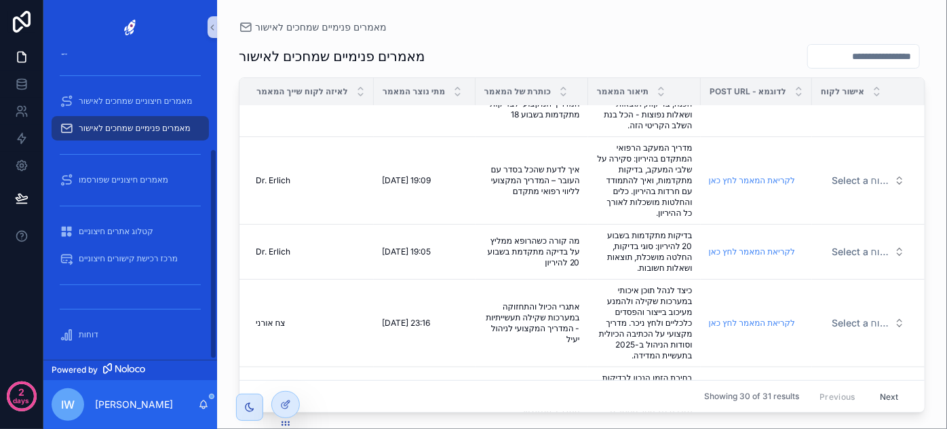
scroll to position [137, 0]
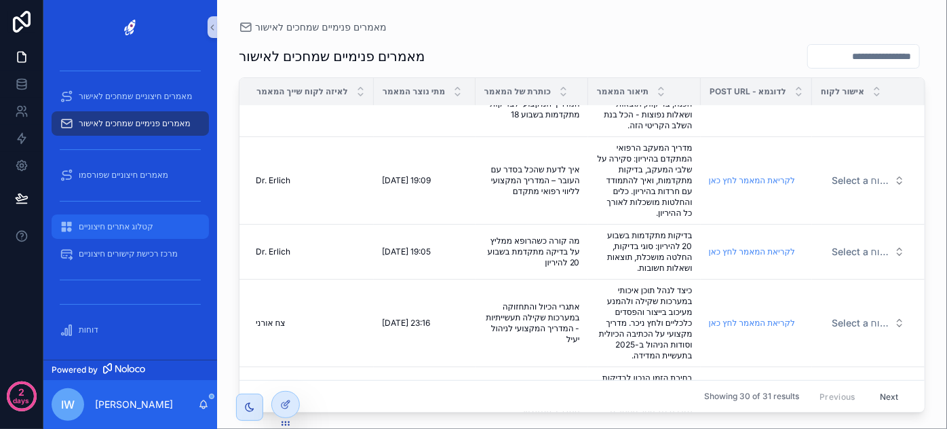
click at [114, 225] on span "קטלוג אתרים חיצוניים" at bounding box center [116, 226] width 75 height 11
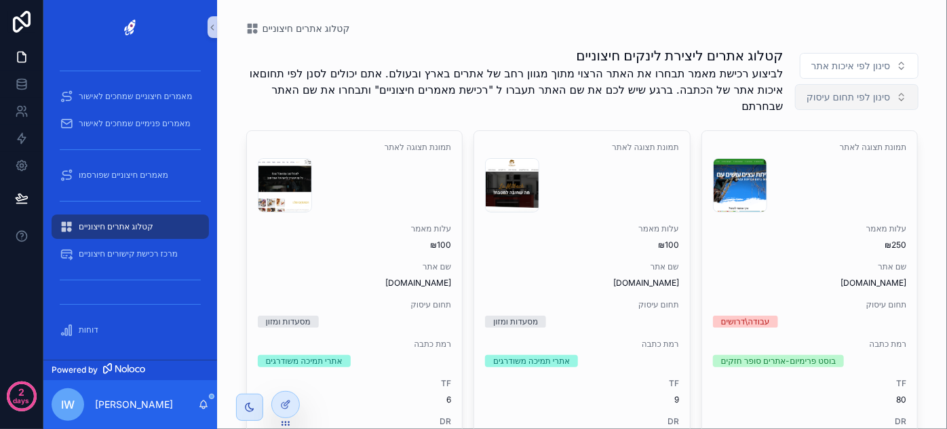
click at [826, 106] on button "סינון לפי תחום עיסוק" at bounding box center [856, 97] width 123 height 26
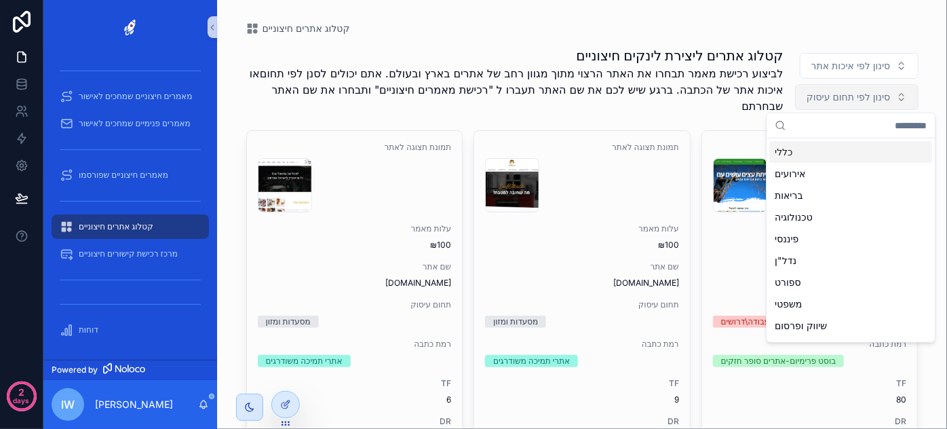
click at [831, 99] on span "סינון לפי תחום עיסוק" at bounding box center [848, 97] width 83 height 14
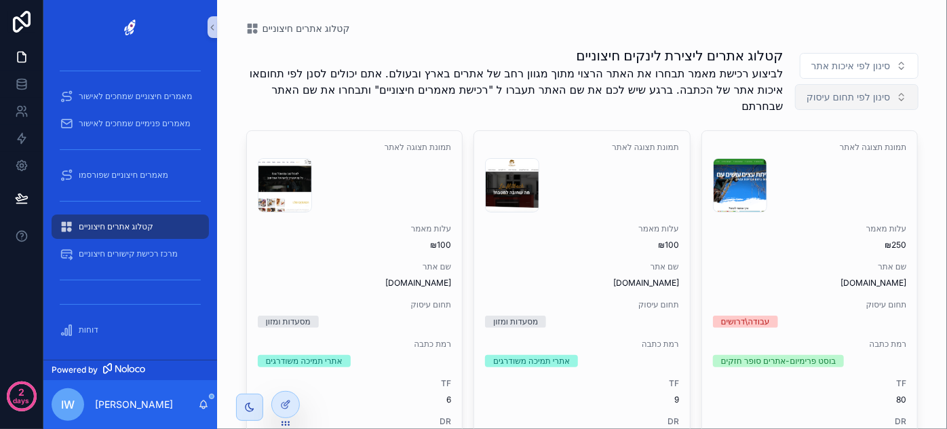
click at [821, 101] on span "סינון לפי תחום עיסוק" at bounding box center [848, 97] width 83 height 14
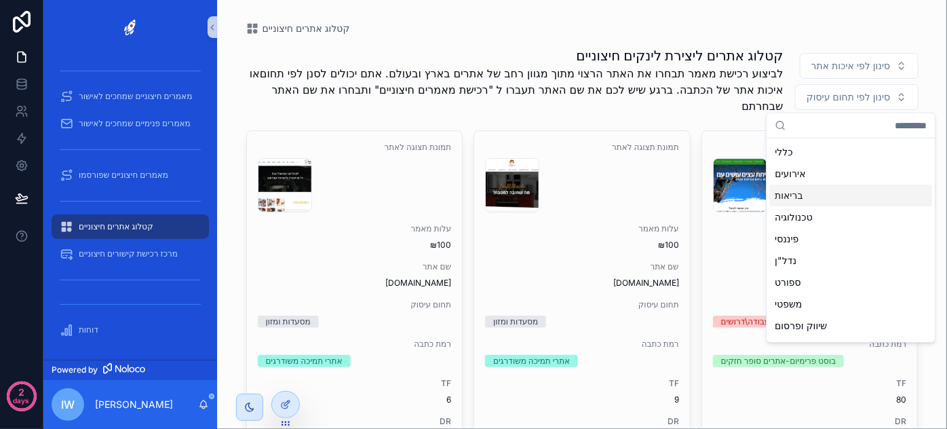
click at [857, 197] on div "בריאות" at bounding box center [851, 196] width 163 height 22
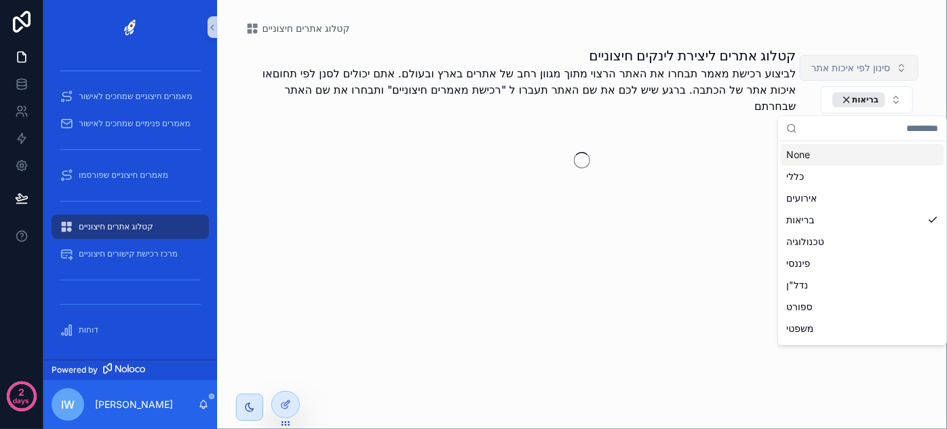
click at [878, 68] on span "סינון לפי איכות אתר" at bounding box center [851, 68] width 79 height 14
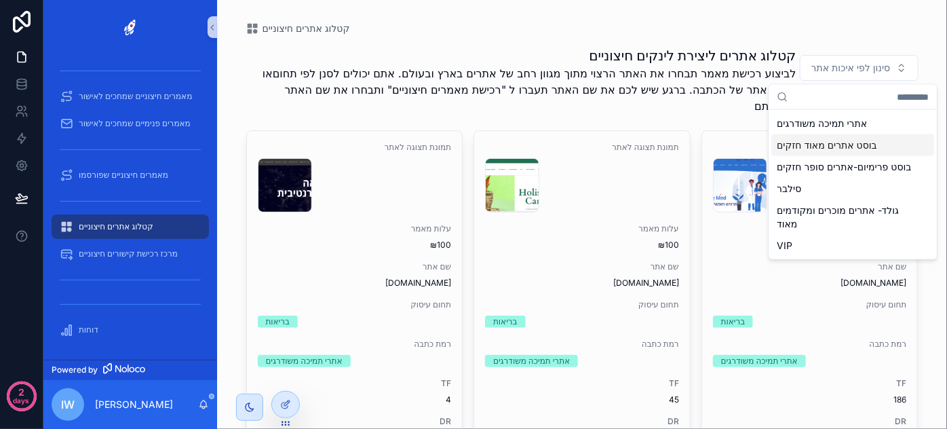
click at [837, 153] on div "בוסט אתרים מאוד חזקים" at bounding box center [853, 145] width 163 height 22
